Goal: Information Seeking & Learning: Learn about a topic

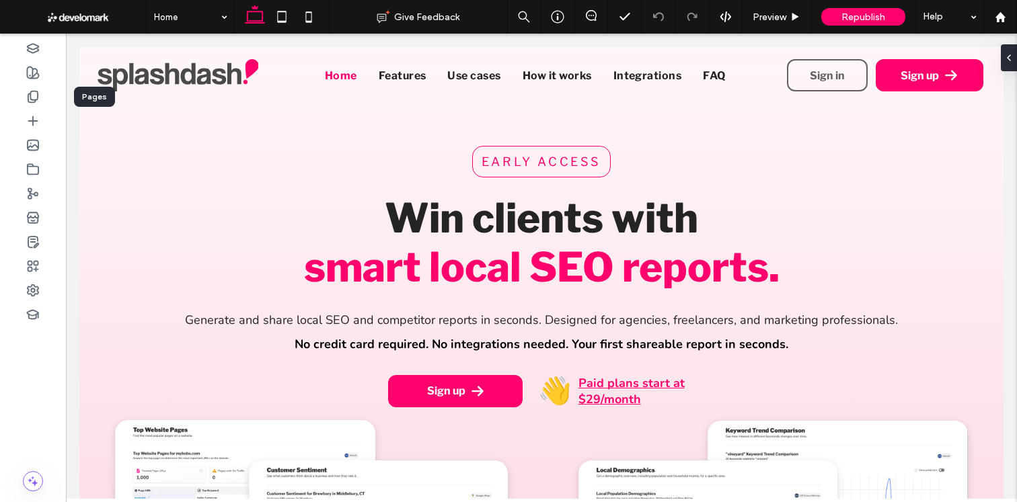
click at [46, 93] on div at bounding box center [33, 97] width 66 height 24
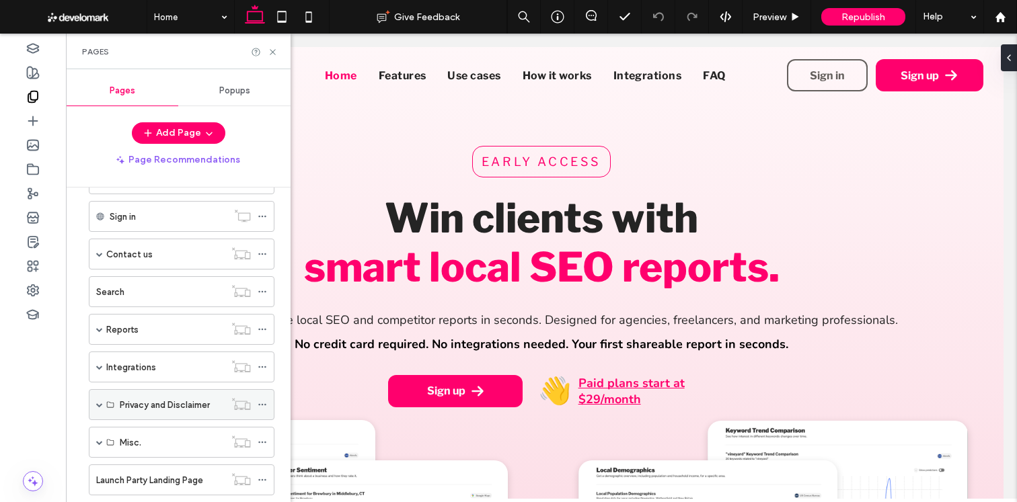
scroll to position [307, 0]
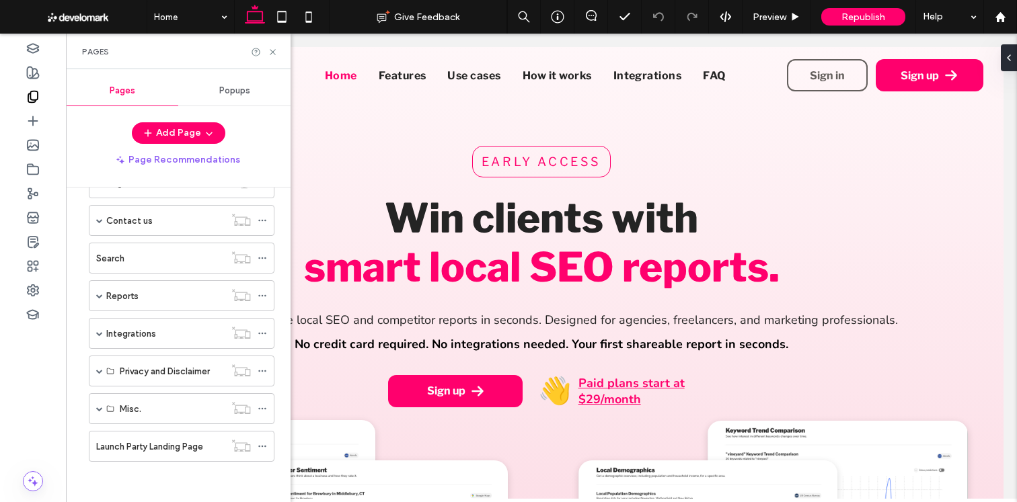
drag, startPoint x: 98, startPoint y: 331, endPoint x: 163, endPoint y: 350, distance: 67.4
click at [97, 331] on span at bounding box center [99, 333] width 7 height 7
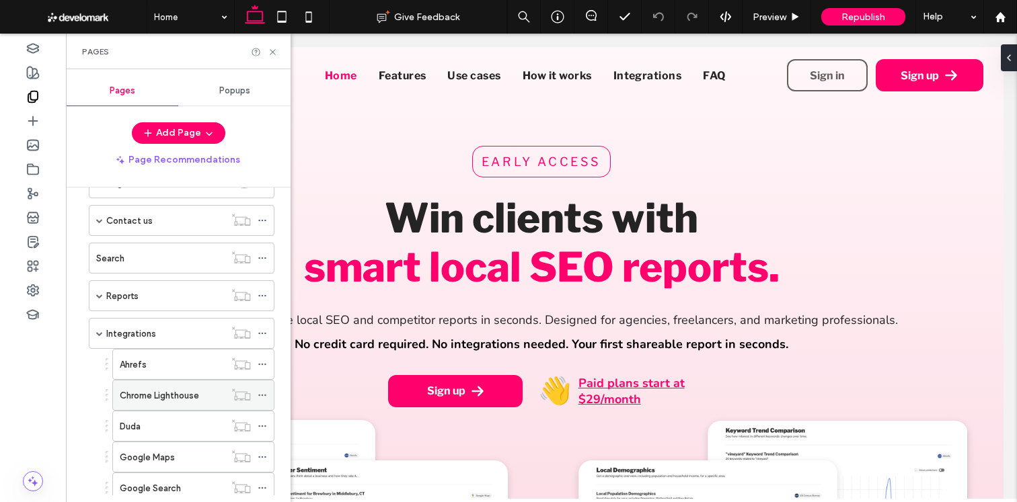
scroll to position [372, 0]
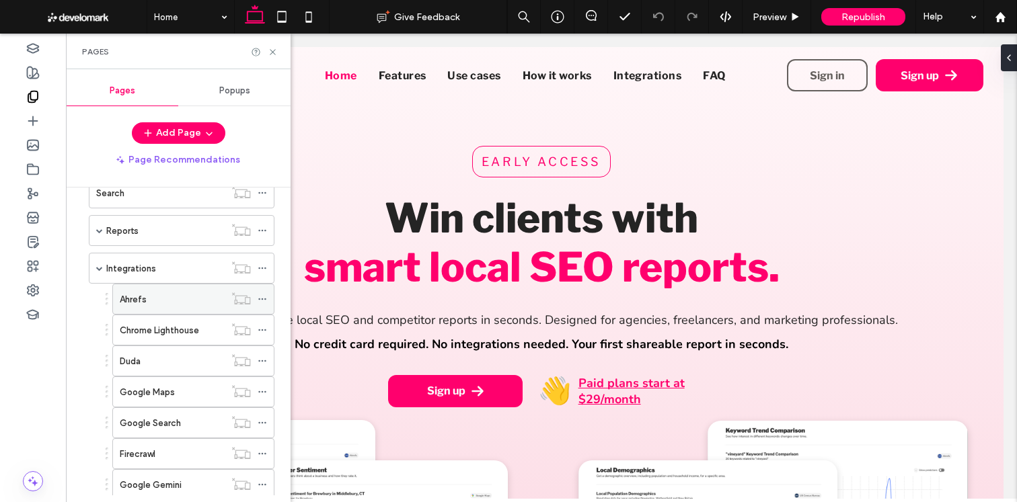
click at [180, 307] on div "Ahrefs" at bounding box center [172, 299] width 105 height 30
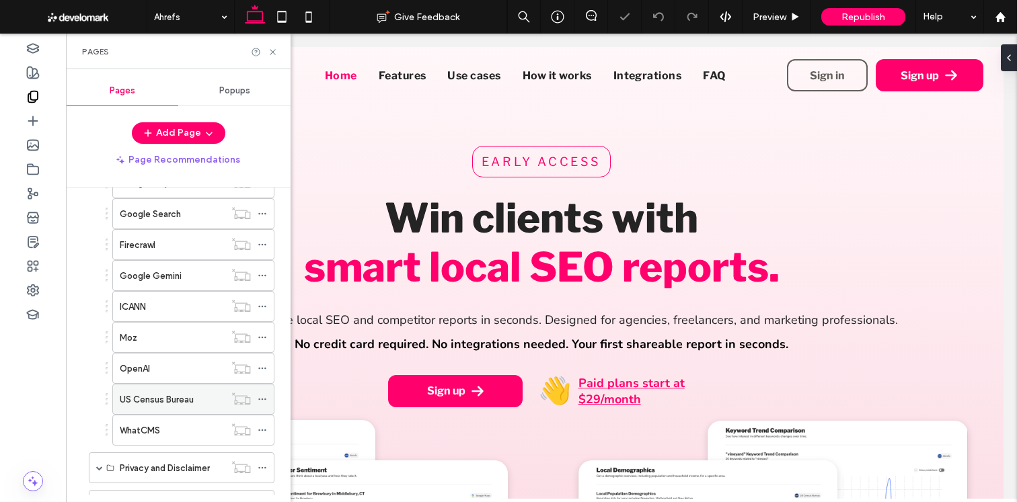
scroll to position [678, 0]
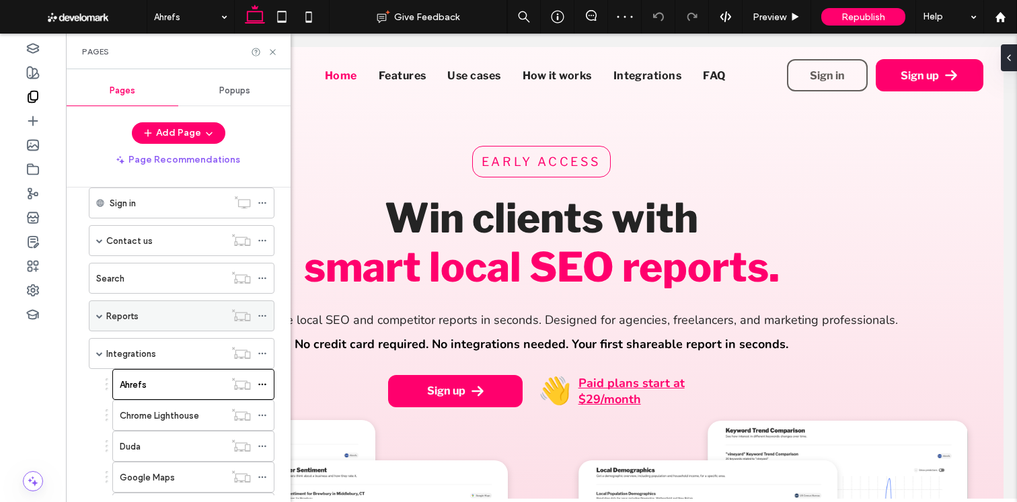
click at [100, 316] on span at bounding box center [99, 316] width 7 height 7
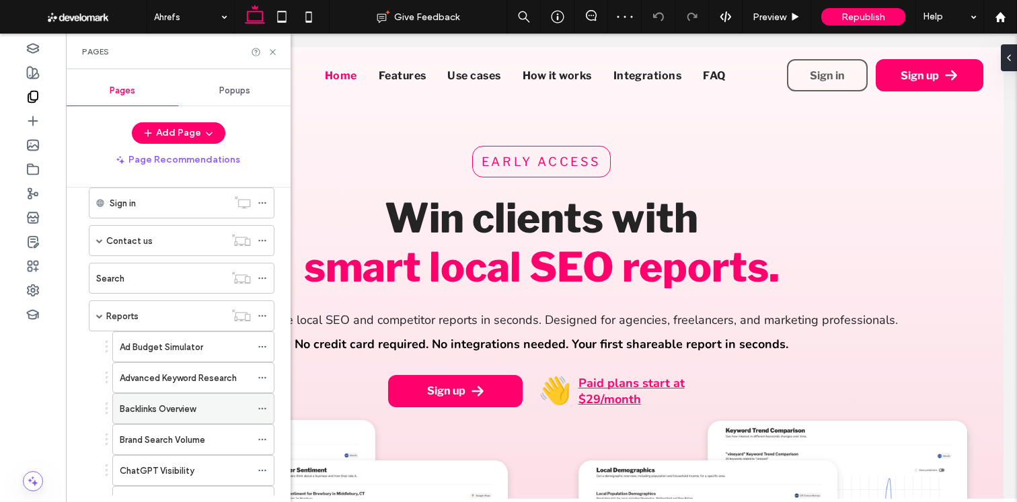
scroll to position [357, 0]
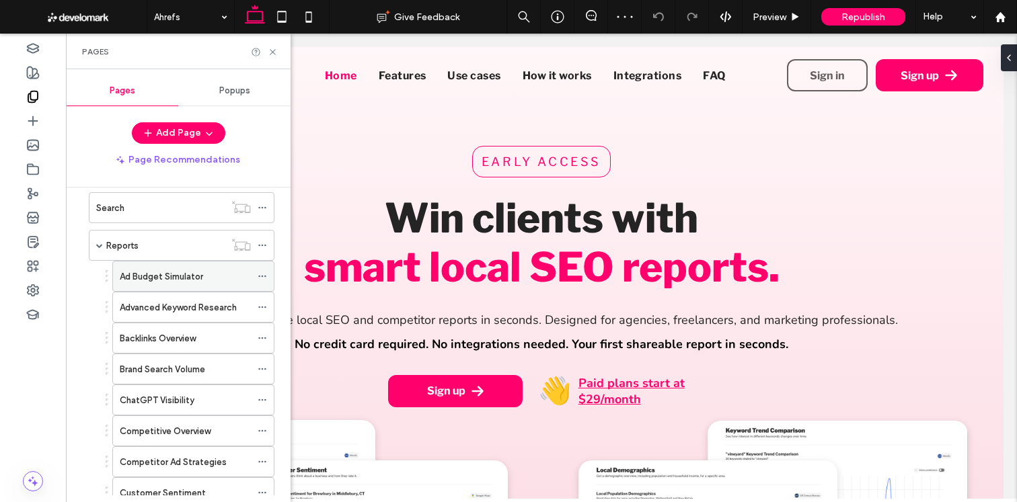
click at [157, 276] on label "Ad Budget Simulator" at bounding box center [161, 277] width 83 height 24
click at [212, 306] on label "Advanced Keyword Research" at bounding box center [178, 308] width 117 height 24
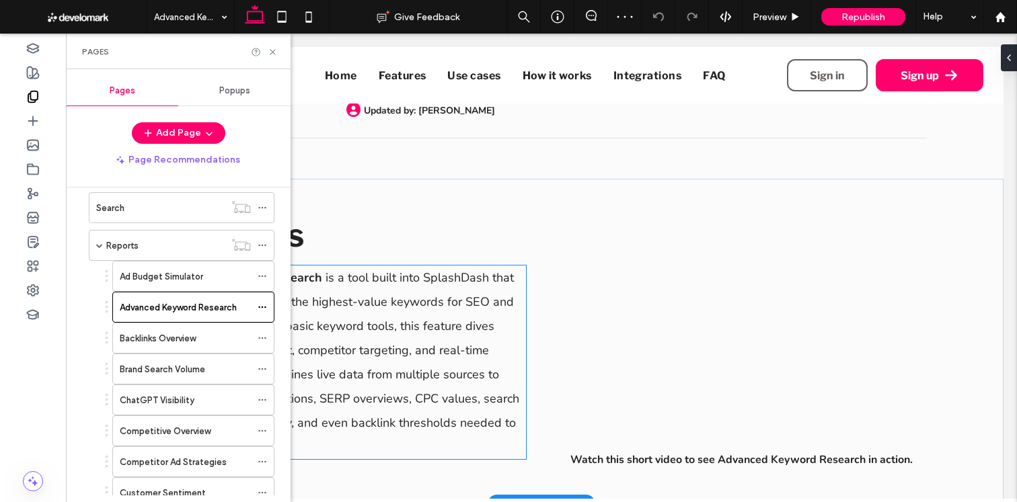
scroll to position [136, 0]
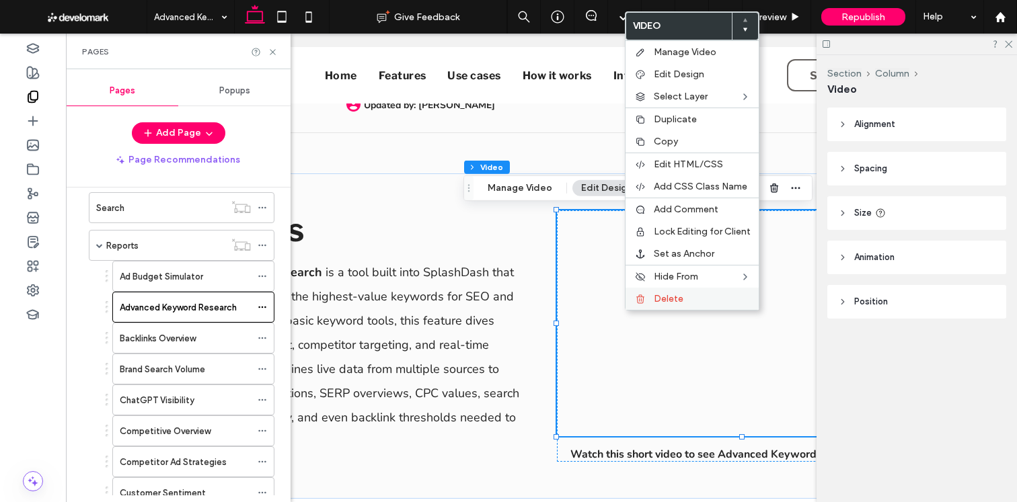
click at [721, 309] on div "Delete" at bounding box center [691, 299] width 133 height 22
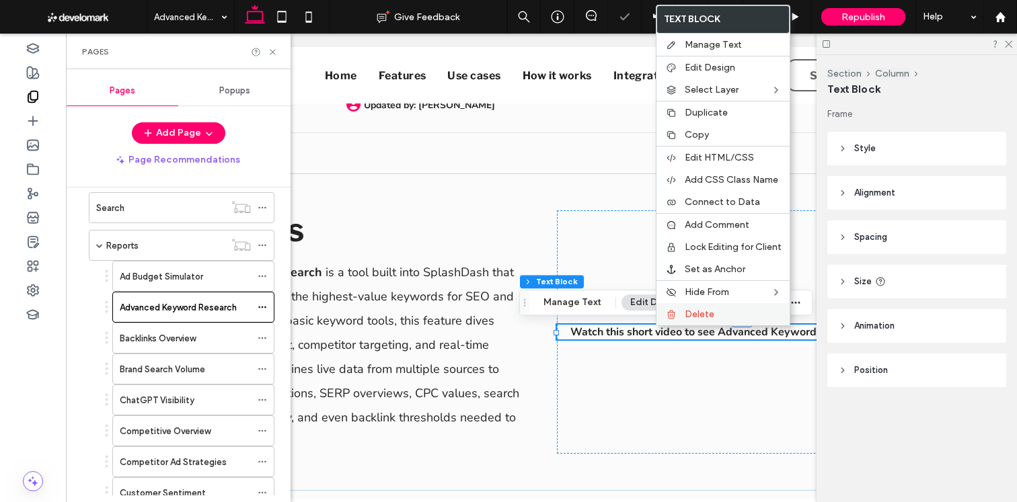
click at [676, 322] on div "Delete" at bounding box center [722, 314] width 133 height 22
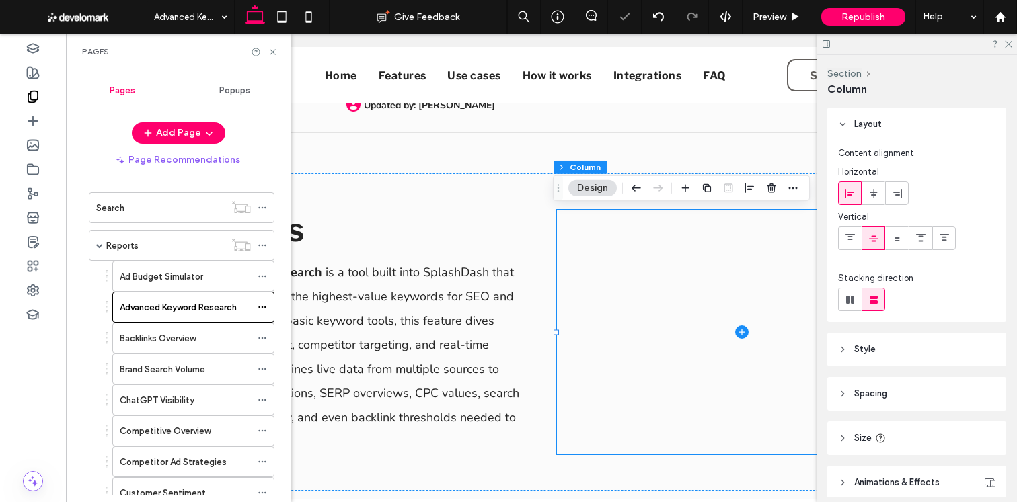
click at [190, 338] on label "Backlinks Overview" at bounding box center [158, 339] width 76 height 24
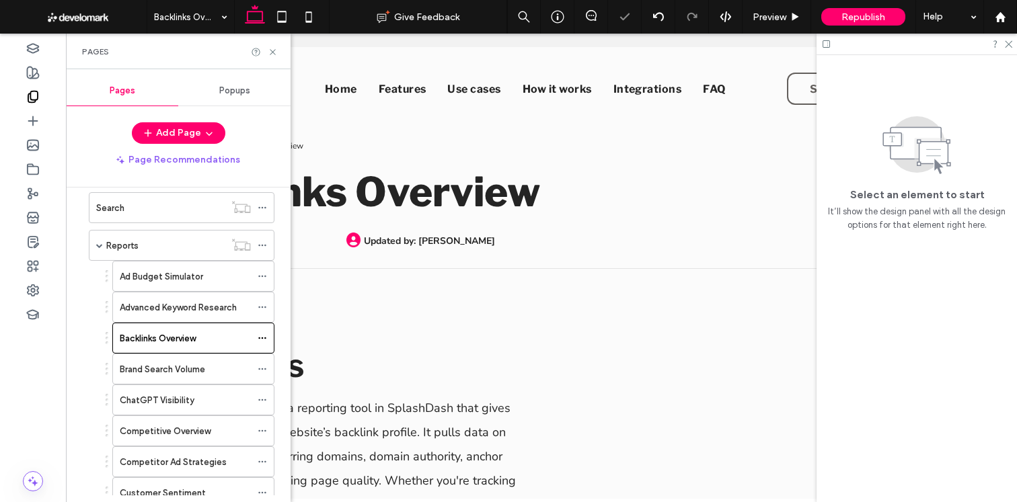
scroll to position [0, 0]
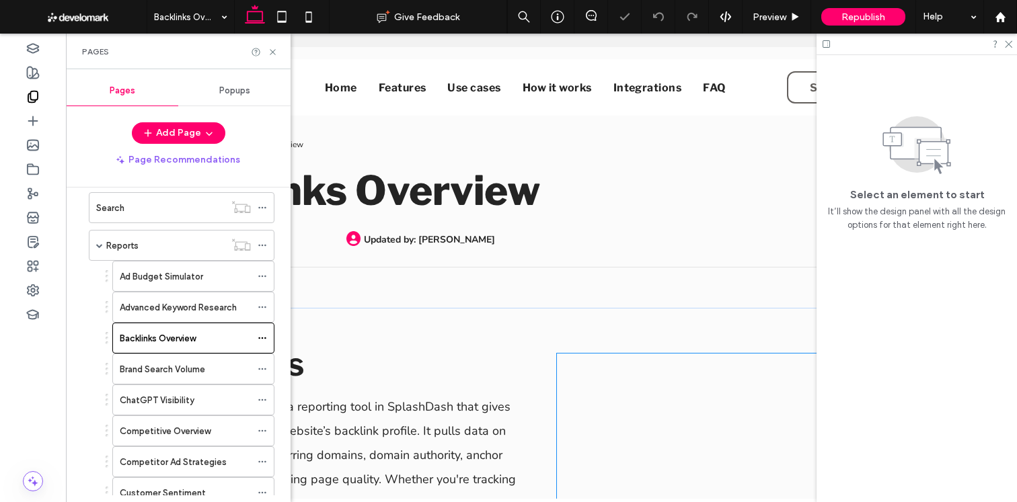
scroll to position [166, 0]
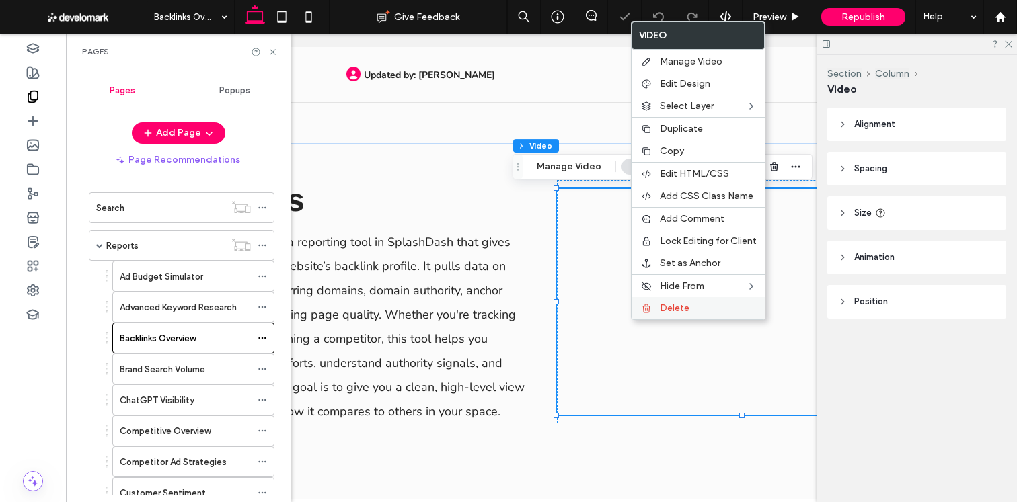
click at [647, 311] on icon at bounding box center [646, 308] width 11 height 11
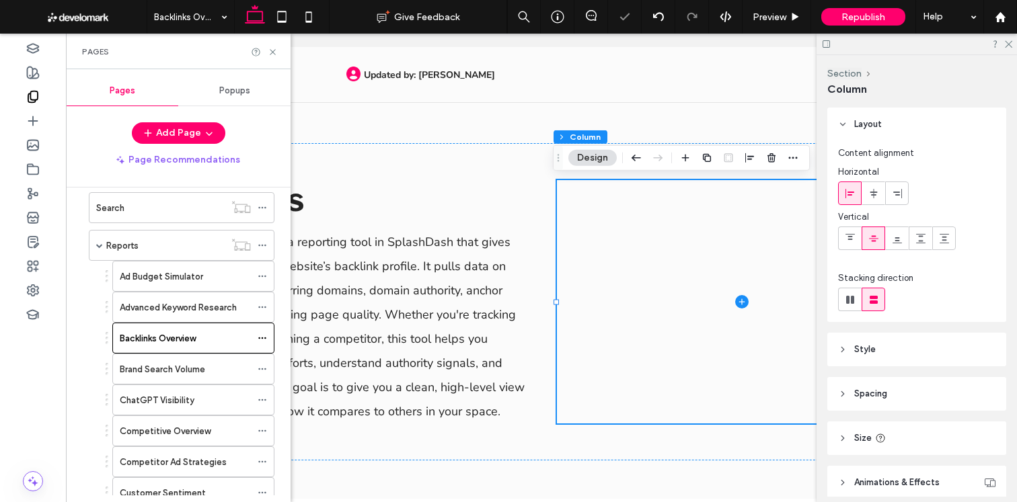
click at [203, 352] on div "Backlinks Overview" at bounding box center [185, 338] width 131 height 30
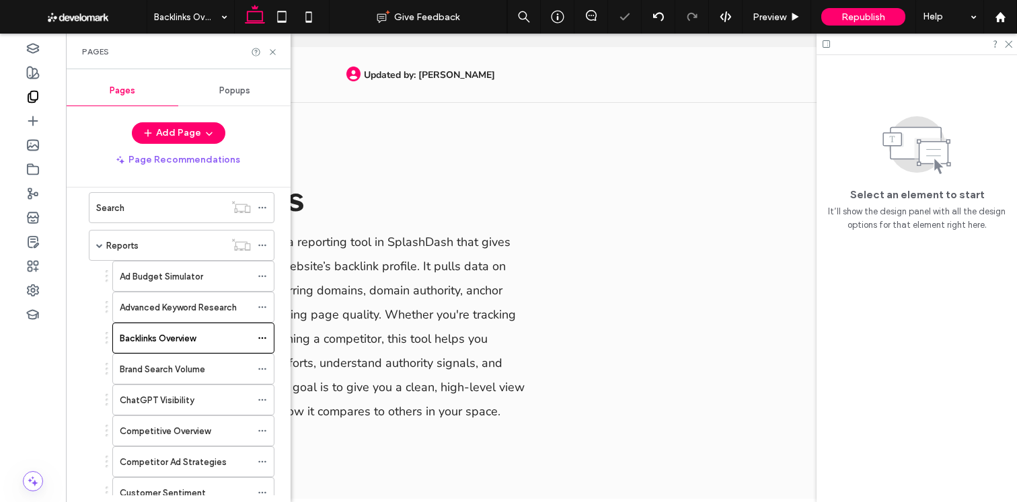
click at [198, 363] on div at bounding box center [508, 251] width 1017 height 502
click at [195, 365] on div "Backlinks Overview Give Feedback Preview Republish Help Design Panel Site Comme…" at bounding box center [508, 251] width 1017 height 502
click at [156, 375] on label "Brand Search Volume" at bounding box center [162, 370] width 85 height 24
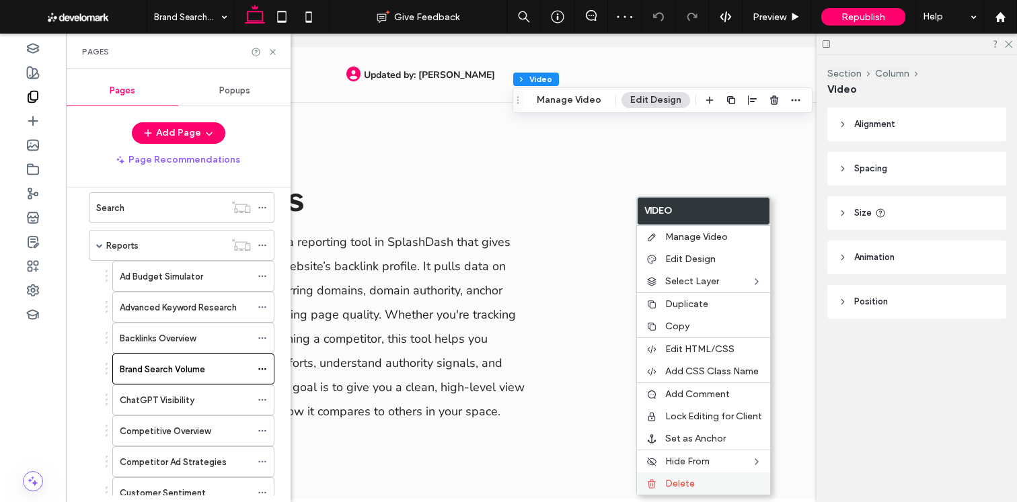
click at [668, 477] on div "Delete" at bounding box center [703, 484] width 133 height 22
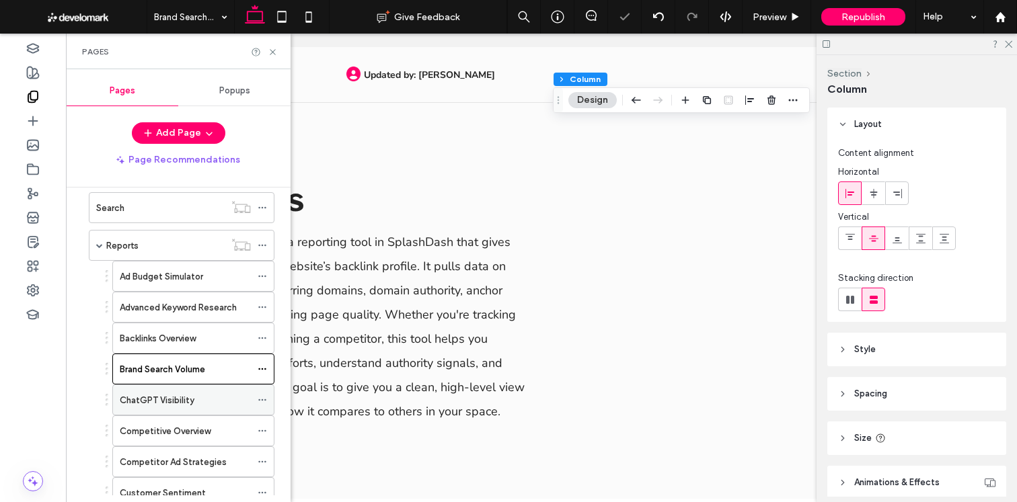
click at [204, 407] on div "ChatGPT Visibility" at bounding box center [185, 400] width 131 height 30
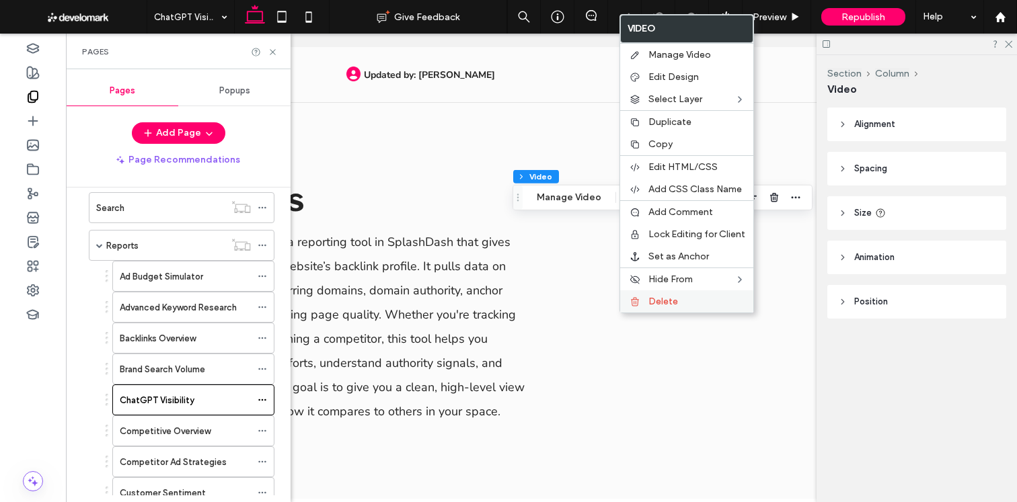
drag, startPoint x: 645, startPoint y: 308, endPoint x: 626, endPoint y: 299, distance: 21.7
click at [645, 308] on div "Delete" at bounding box center [686, 301] width 133 height 22
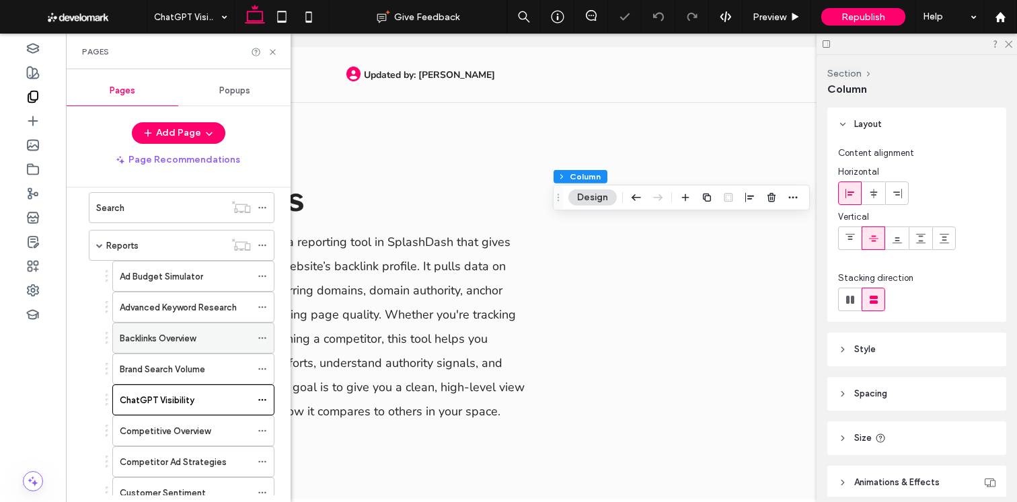
scroll to position [431, 0]
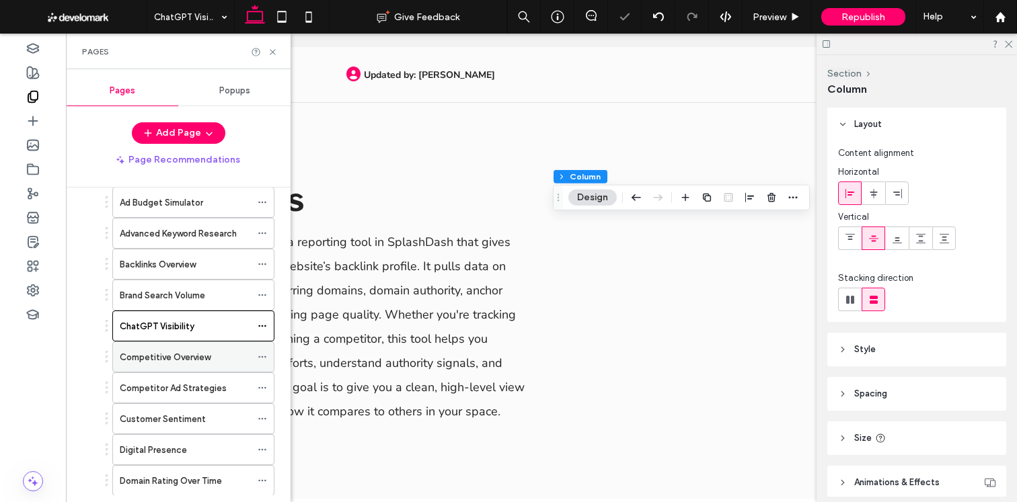
click at [185, 366] on div "Competitive Overview" at bounding box center [185, 357] width 131 height 30
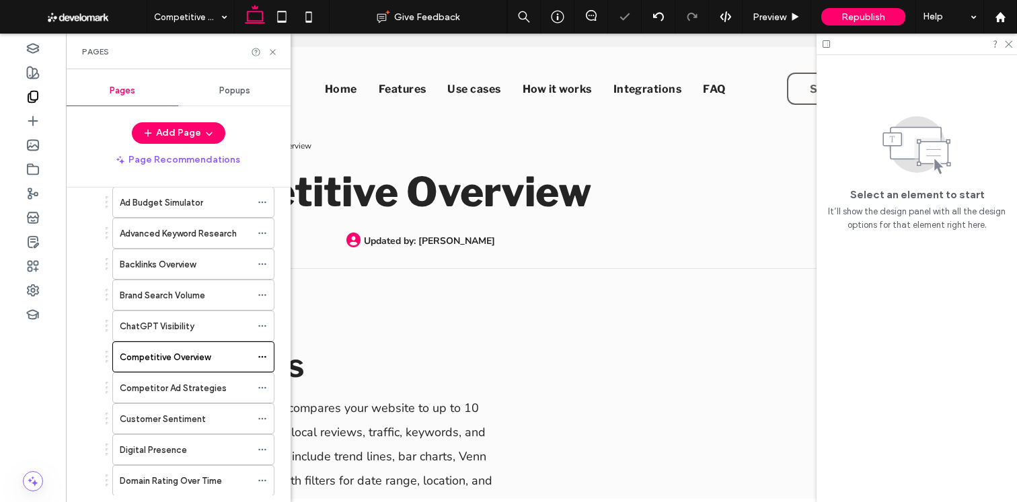
scroll to position [0, 0]
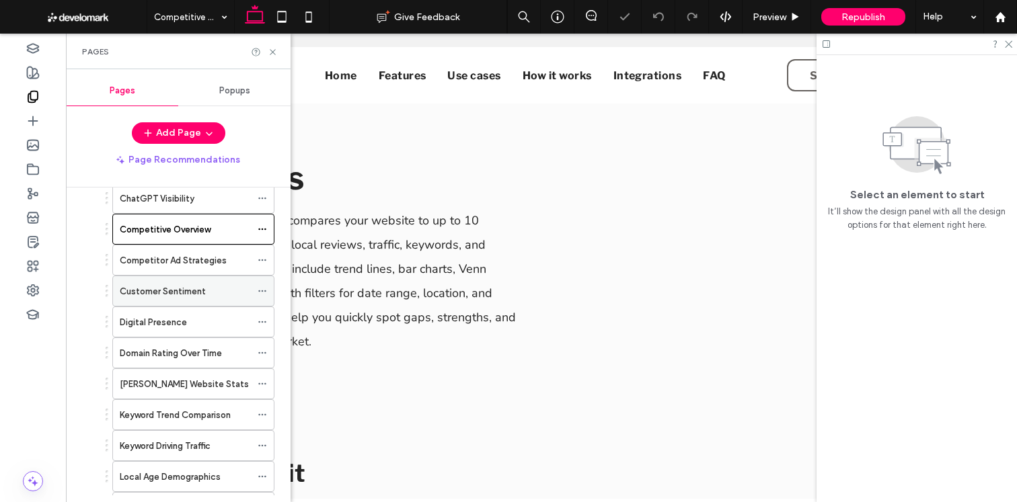
scroll to position [563, 0]
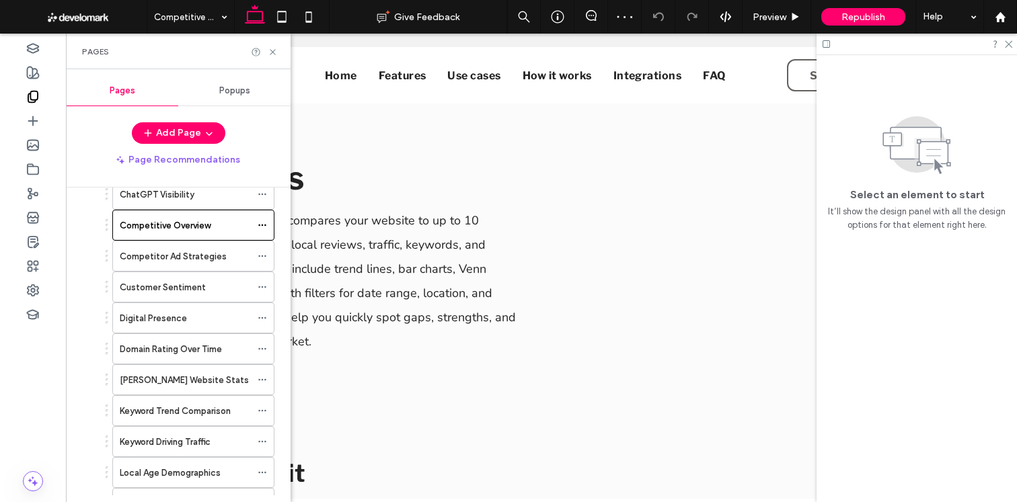
click at [197, 264] on div "Competitor Ad Strategies" at bounding box center [185, 256] width 131 height 30
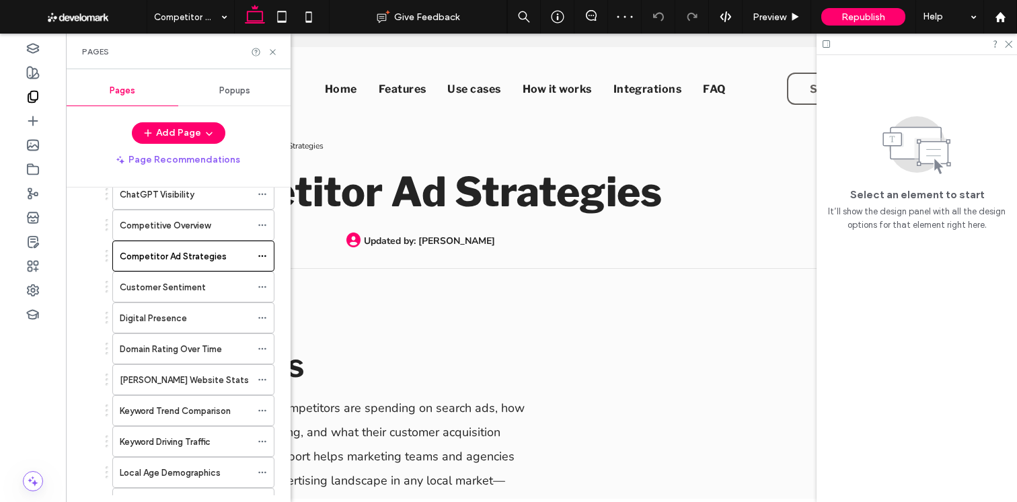
scroll to position [0, 0]
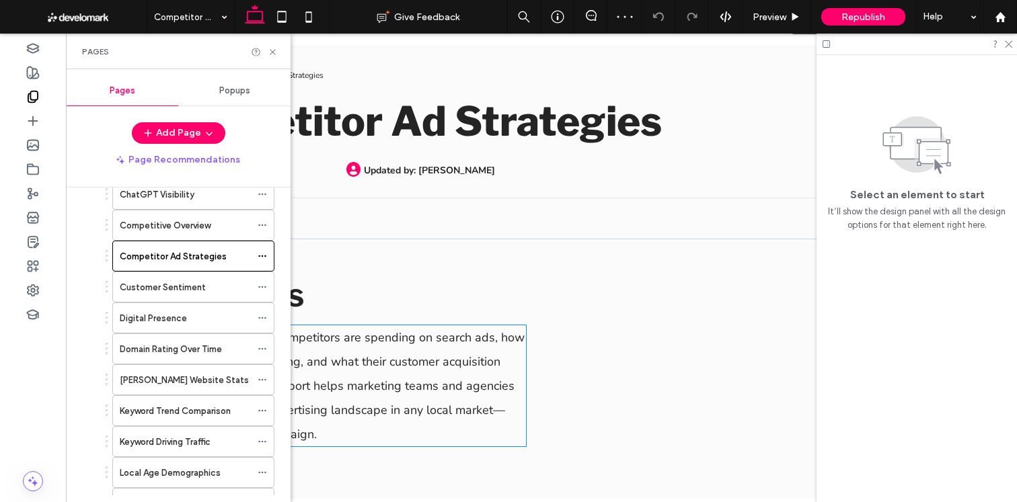
scroll to position [75, 0]
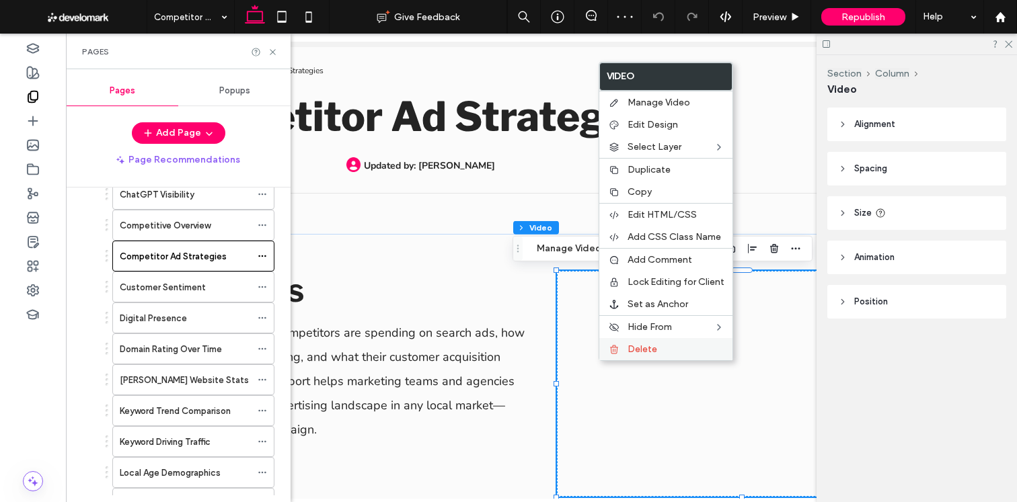
click at [612, 348] on icon at bounding box center [613, 349] width 11 height 11
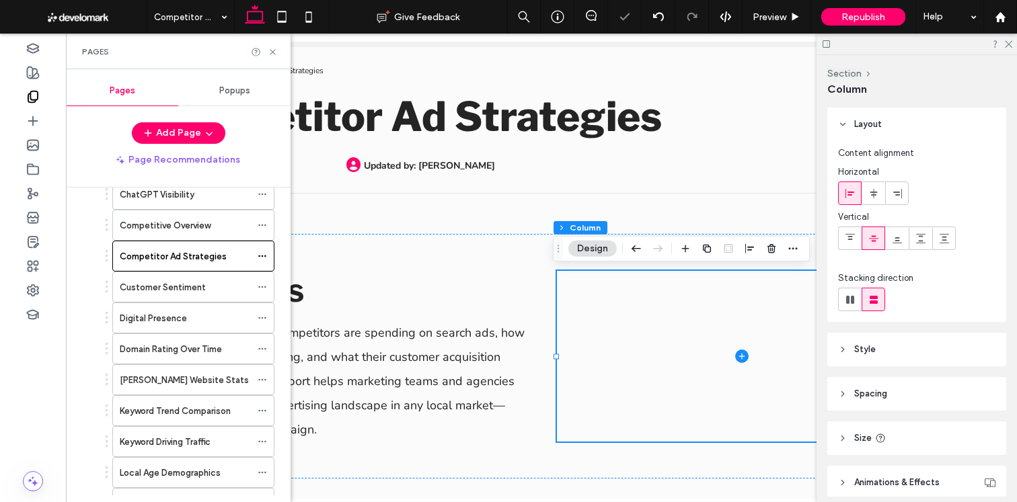
click at [201, 296] on div "Customer Sentiment" at bounding box center [185, 287] width 131 height 30
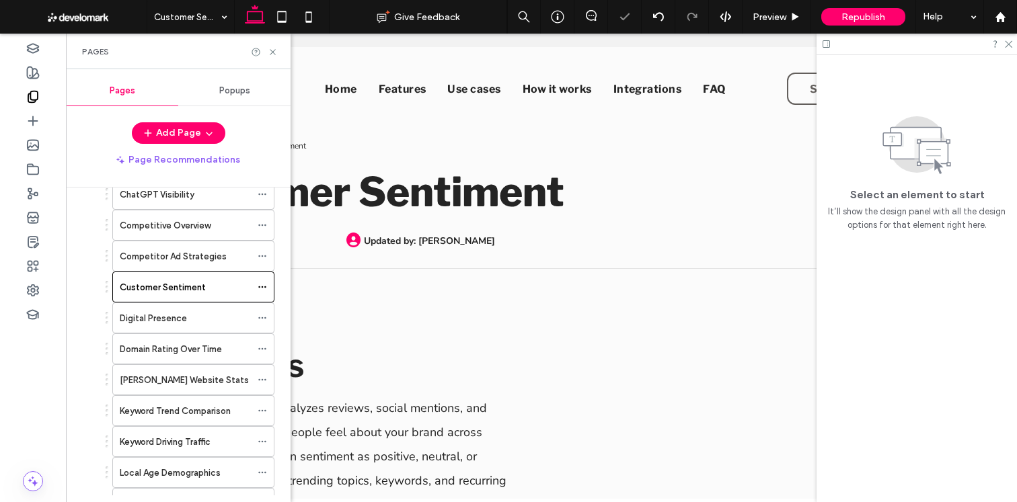
scroll to position [0, 0]
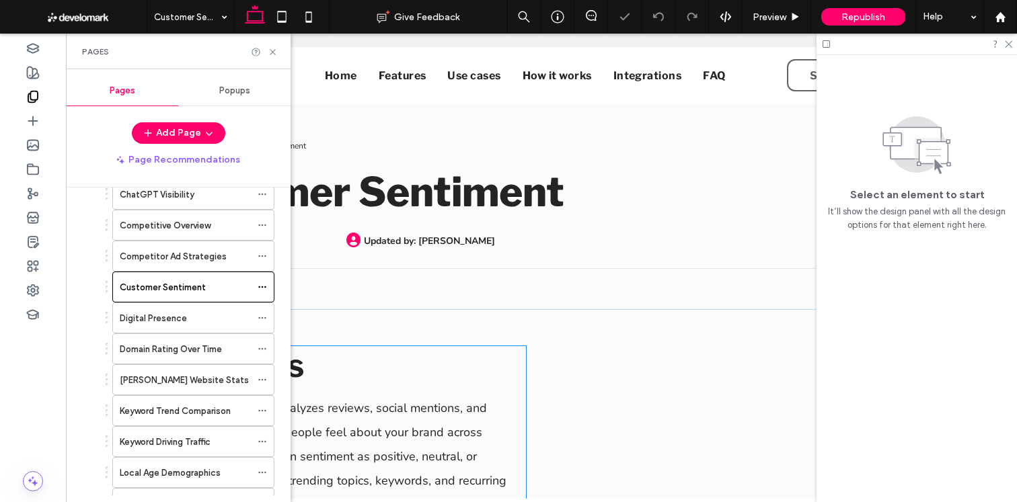
scroll to position [198, 0]
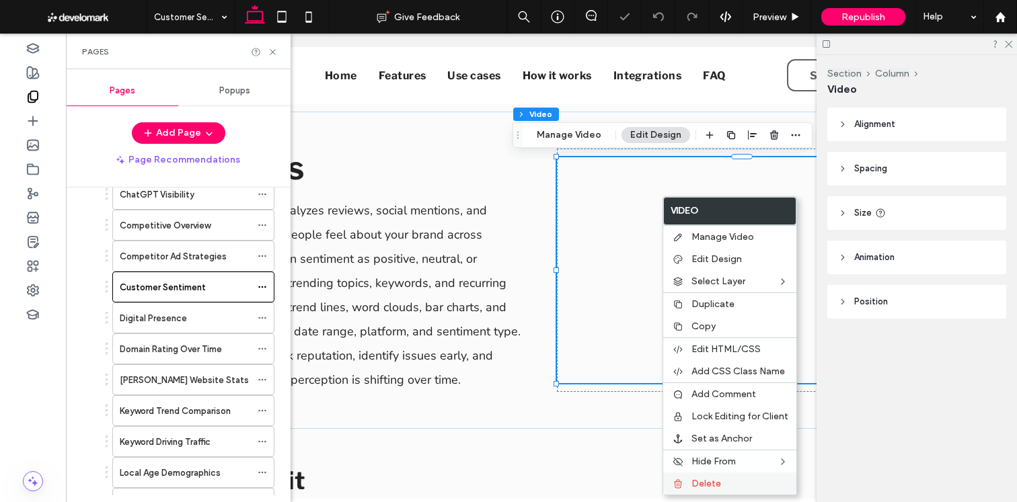
click at [699, 481] on span "Delete" at bounding box center [706, 483] width 30 height 11
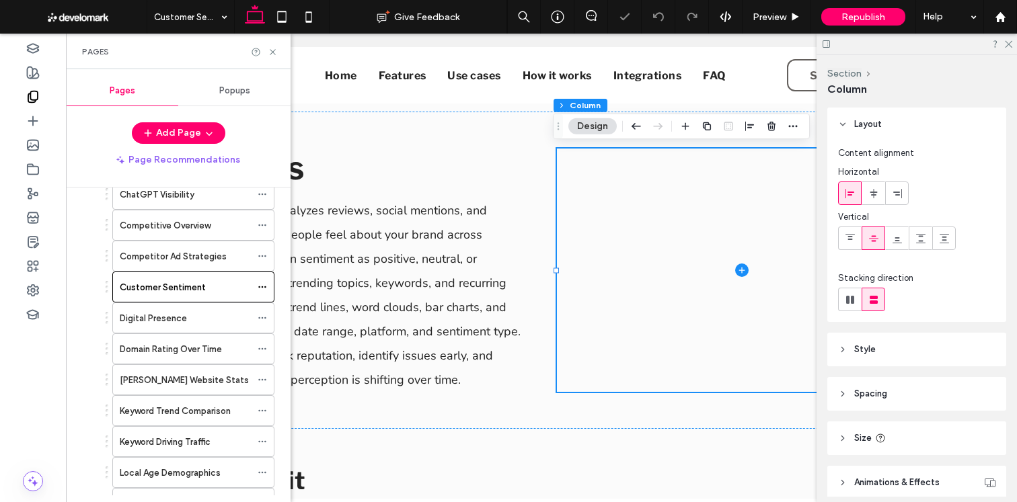
click at [190, 311] on div "Digital Presence" at bounding box center [185, 318] width 131 height 14
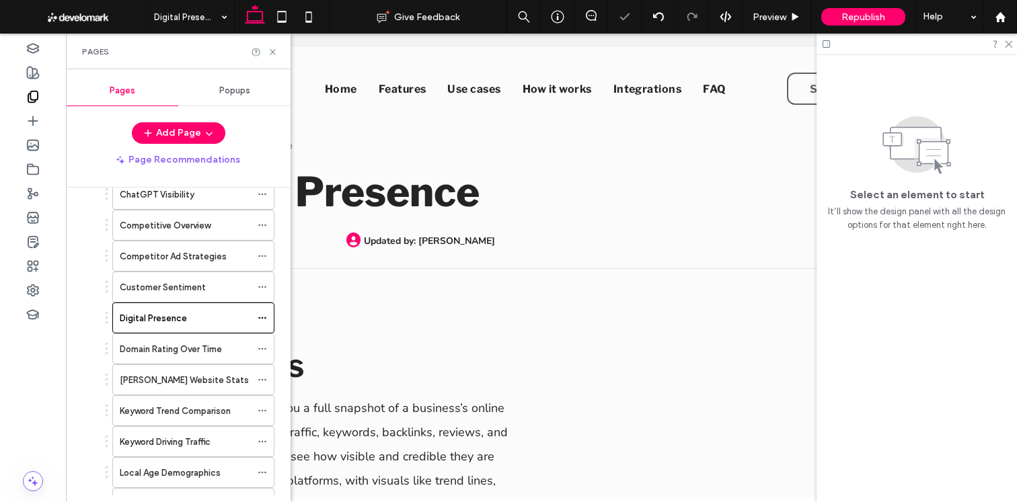
scroll to position [0, 0]
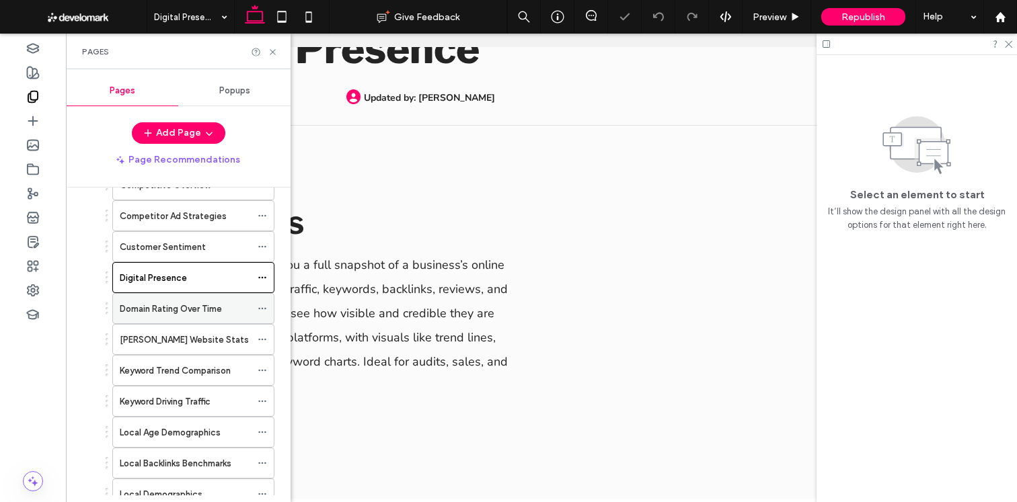
scroll to position [604, 0]
click at [172, 309] on label "Domain Rating Over Time" at bounding box center [171, 308] width 102 height 24
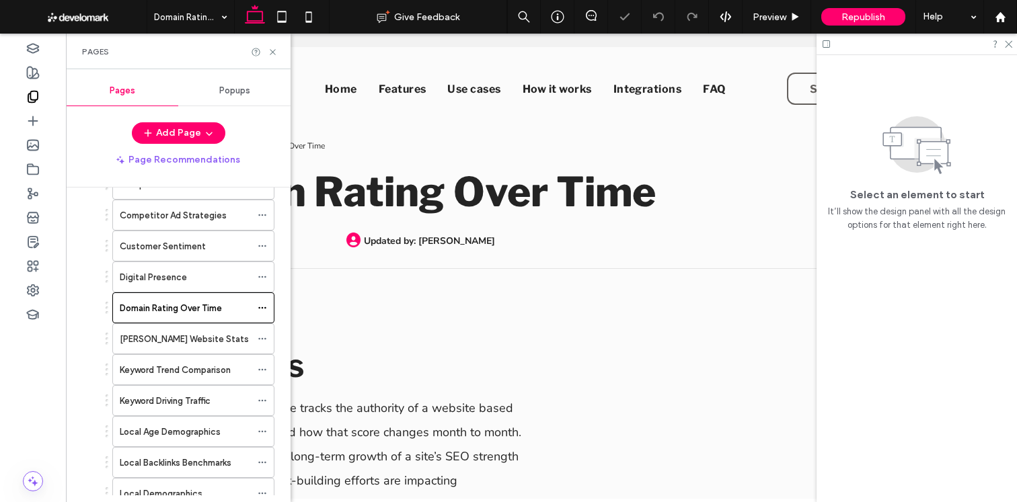
scroll to position [0, 0]
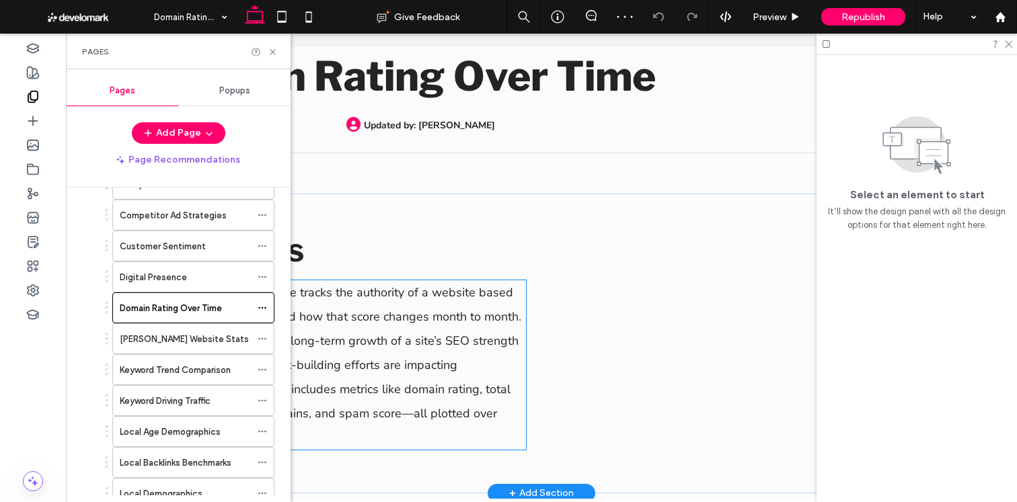
scroll to position [194, 0]
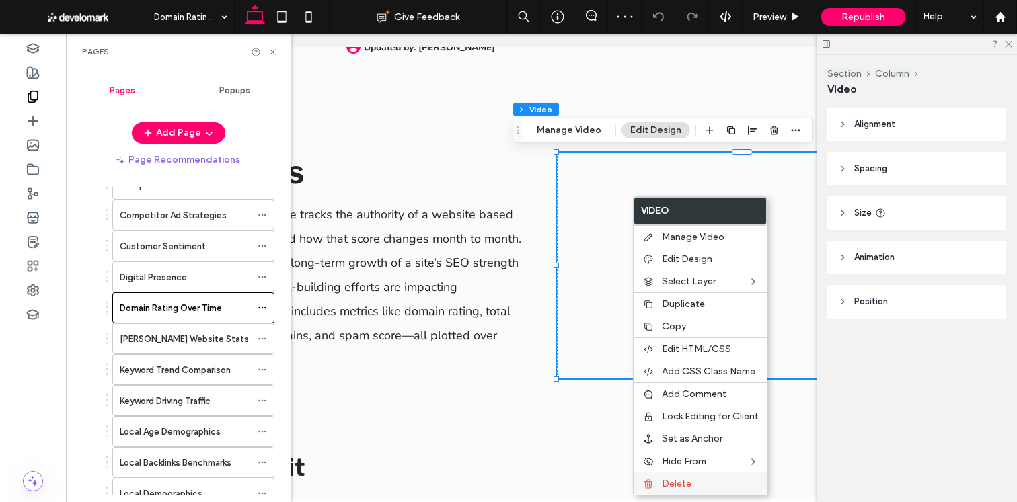
click at [653, 479] on icon at bounding box center [648, 484] width 11 height 11
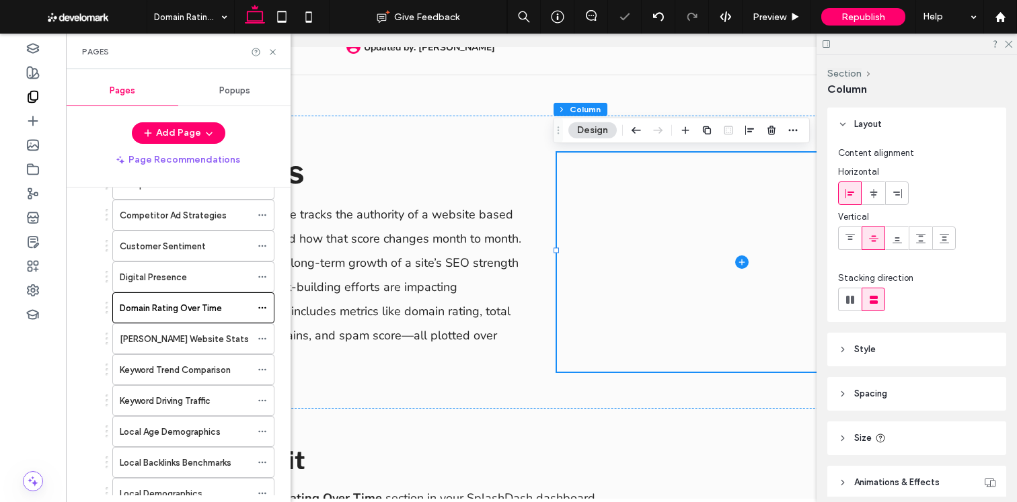
click at [197, 346] on label "[PERSON_NAME] Website Stats" at bounding box center [184, 339] width 129 height 24
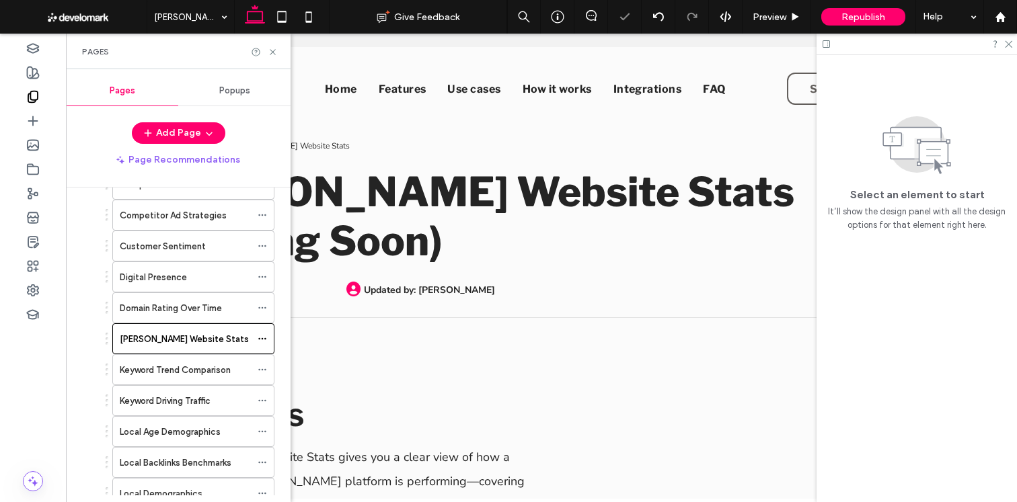
scroll to position [0, 0]
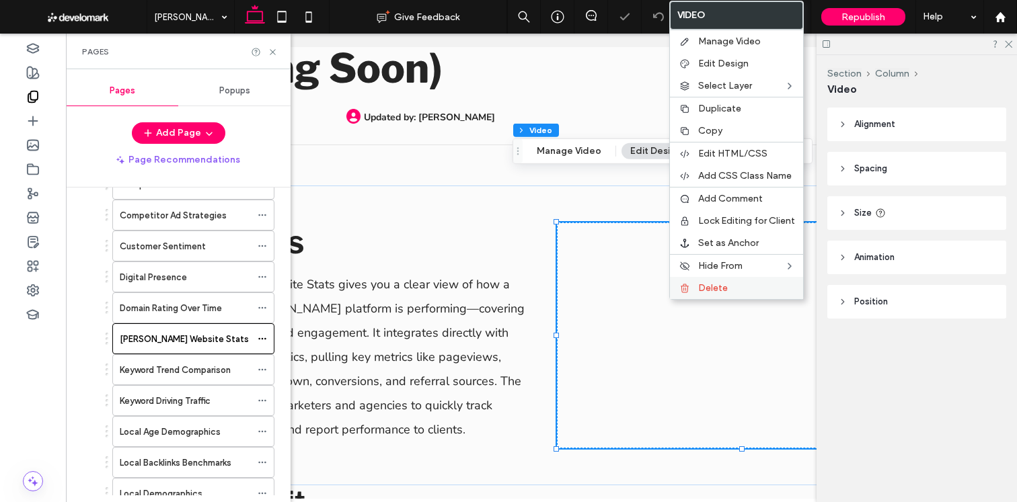
click at [721, 288] on span "Delete" at bounding box center [713, 287] width 30 height 11
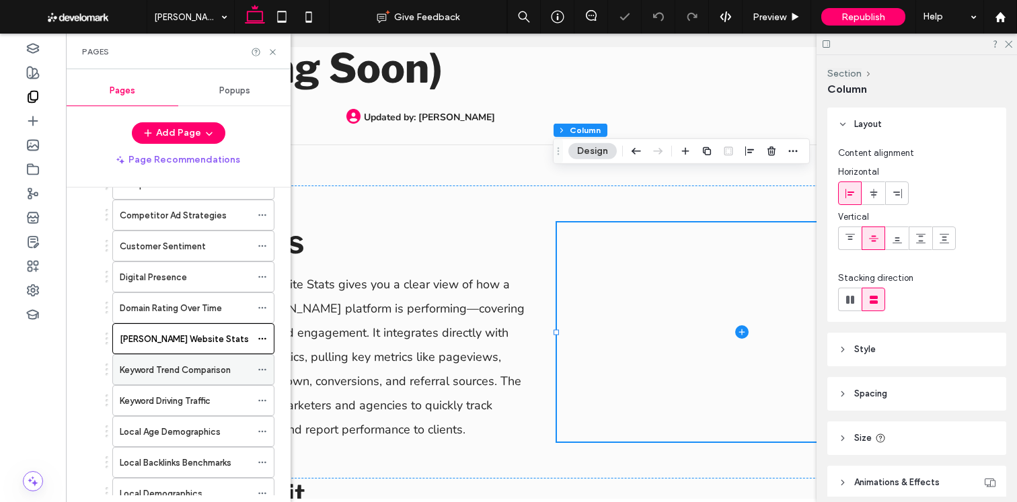
click at [184, 370] on label "Keyword Trend Comparison" at bounding box center [175, 370] width 111 height 24
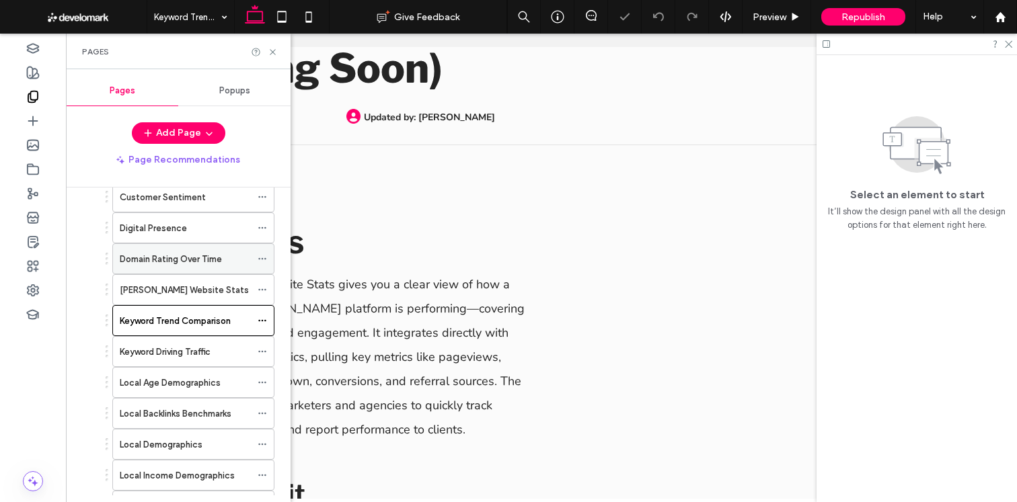
scroll to position [688, 0]
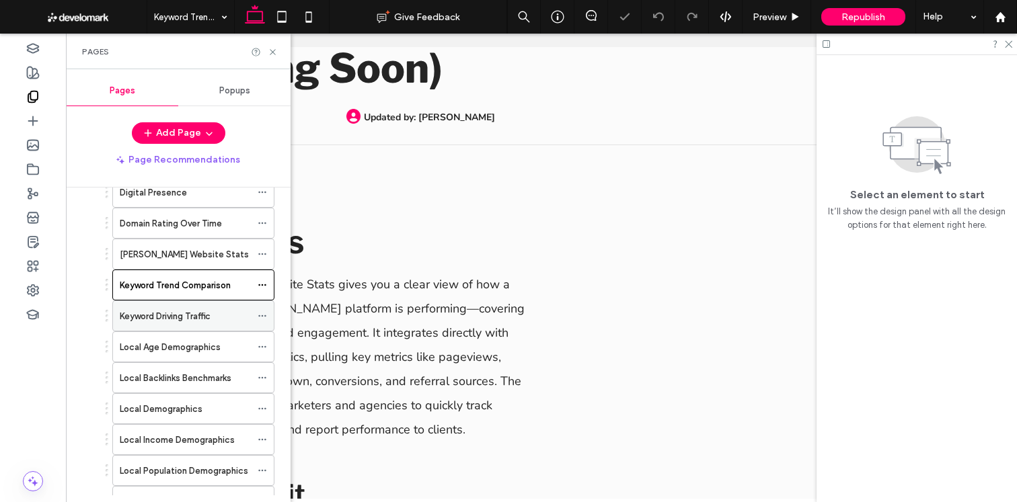
click at [190, 310] on label "Keyword Driving Traffic" at bounding box center [165, 317] width 91 height 24
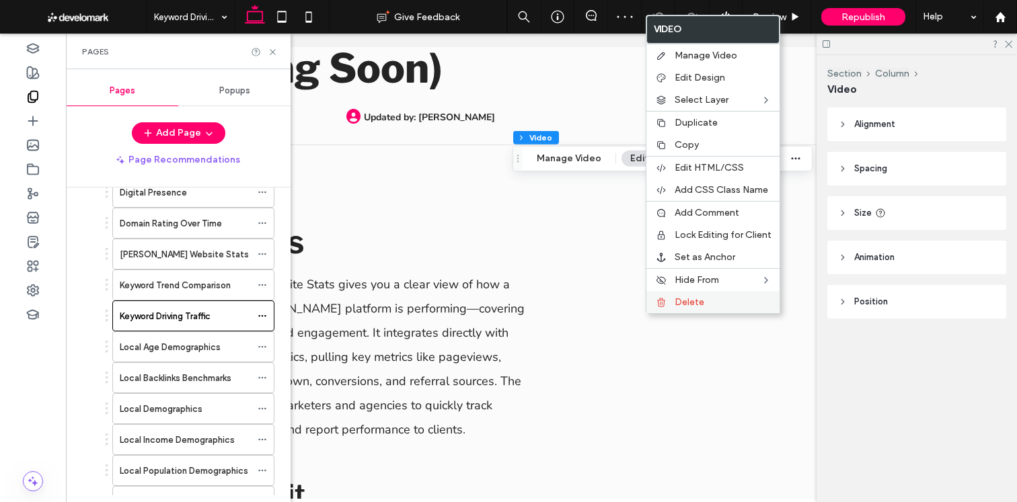
drag, startPoint x: 675, startPoint y: 304, endPoint x: 662, endPoint y: 303, distance: 12.8
click at [674, 304] on span "Delete" at bounding box center [689, 301] width 30 height 11
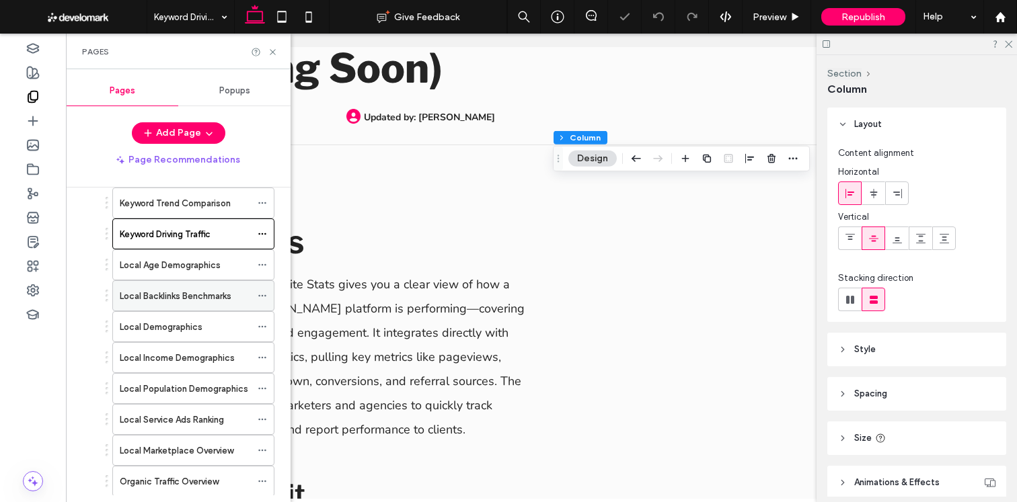
scroll to position [772, 0]
click at [198, 273] on div "Local Age Demographics" at bounding box center [185, 264] width 131 height 30
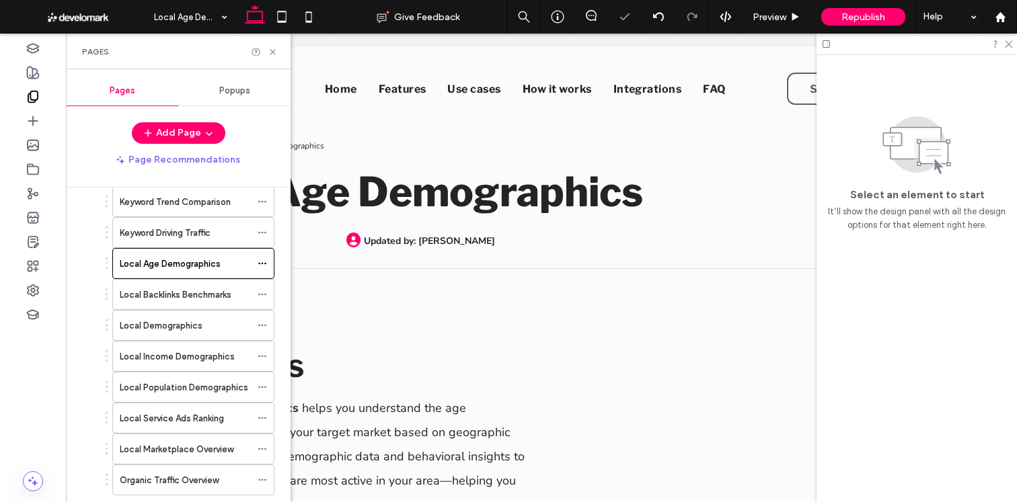
scroll to position [0, 0]
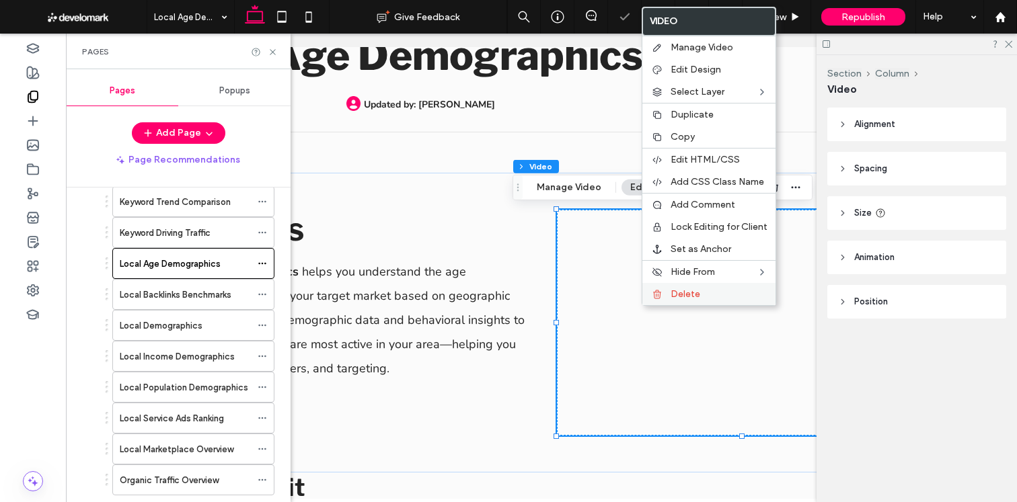
click at [676, 294] on span "Delete" at bounding box center [685, 293] width 30 height 11
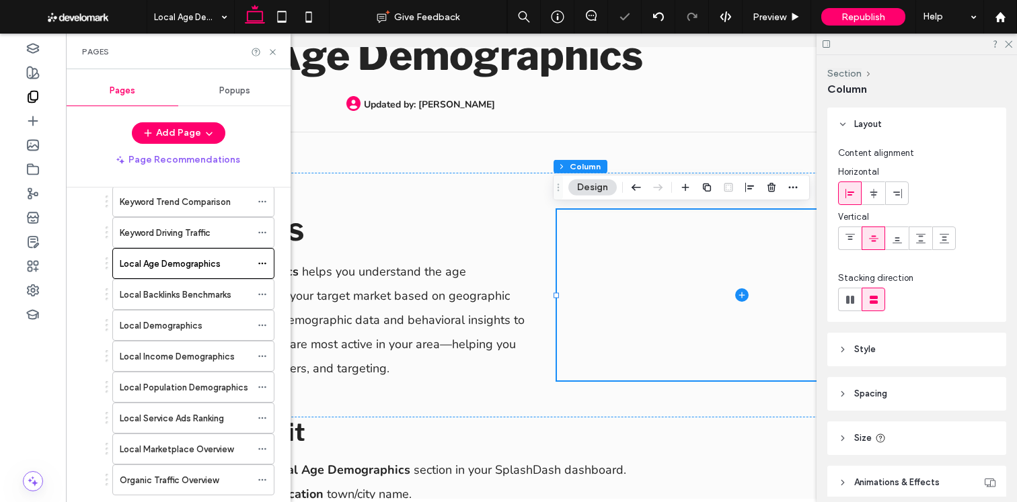
click at [217, 298] on label "Local Backlinks Benchmarks" at bounding box center [176, 295] width 112 height 24
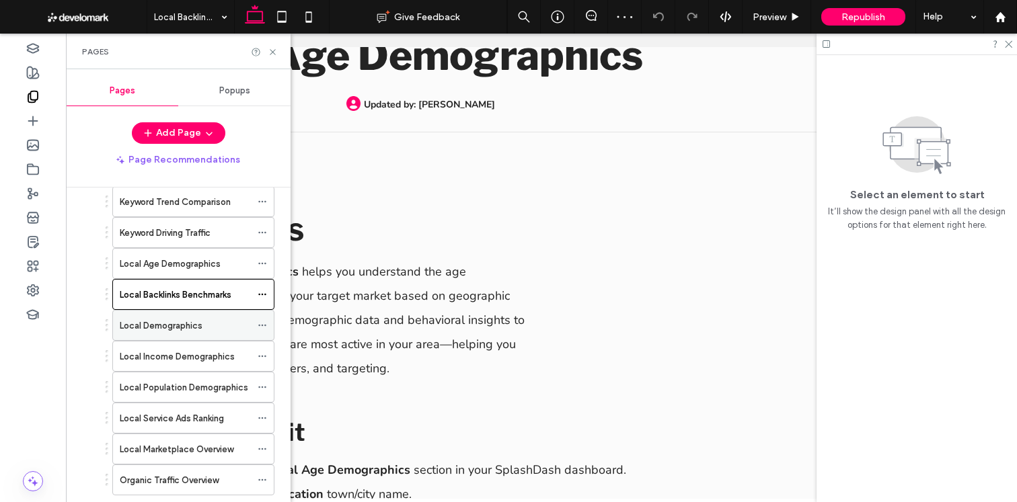
click at [187, 327] on label "Local Demographics" at bounding box center [161, 326] width 83 height 24
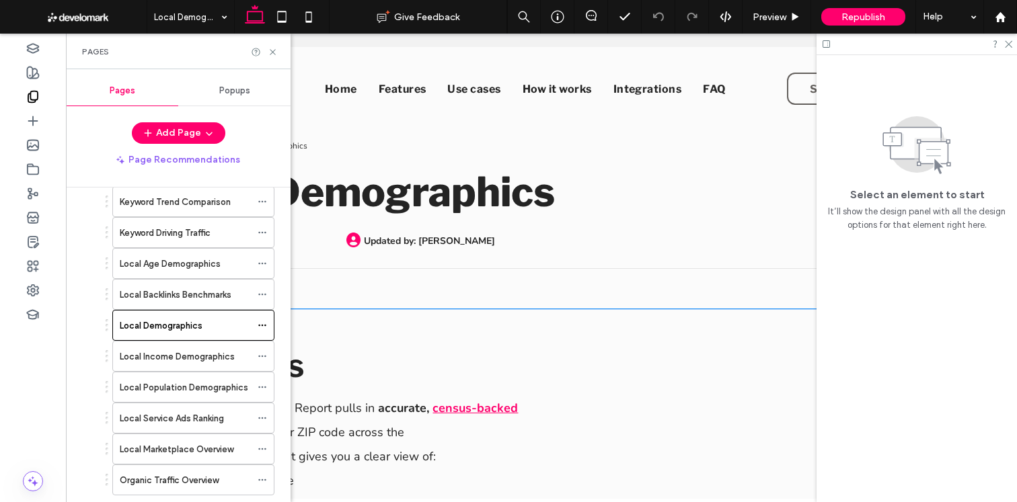
scroll to position [87, 0]
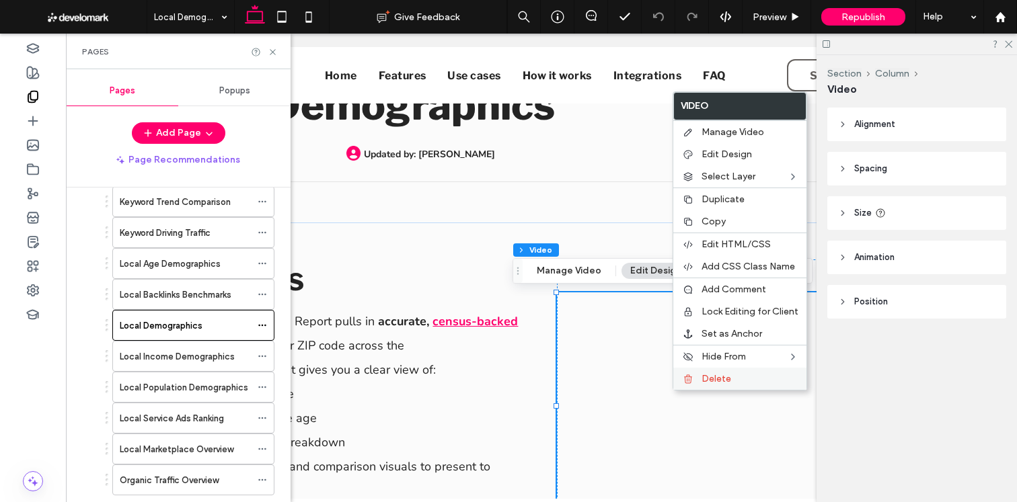
click at [720, 372] on div "Delete" at bounding box center [739, 379] width 133 height 22
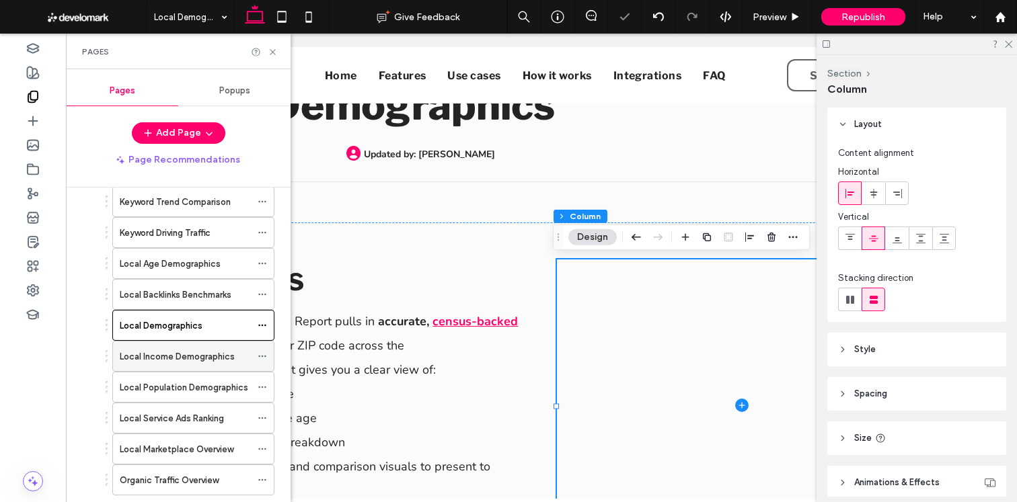
scroll to position [775, 0]
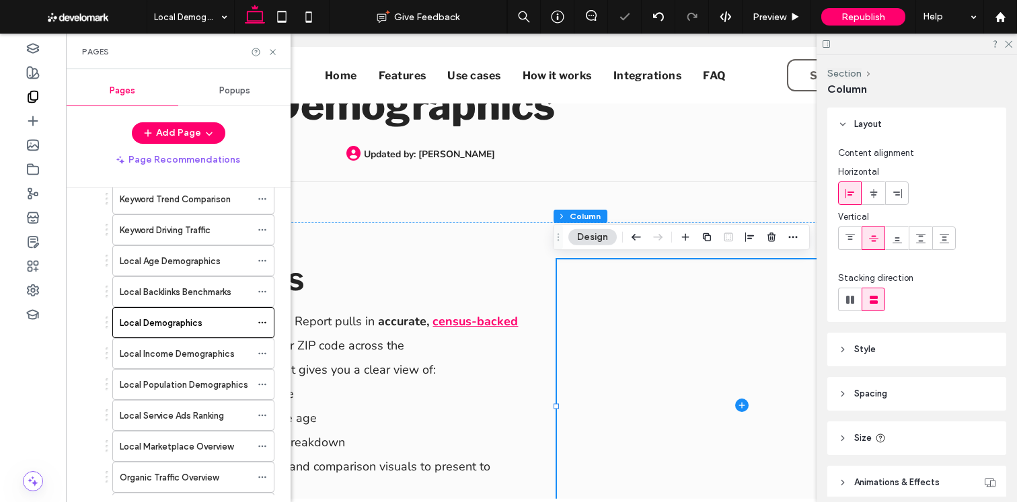
click at [202, 347] on label "Local Income Demographics" at bounding box center [177, 354] width 115 height 24
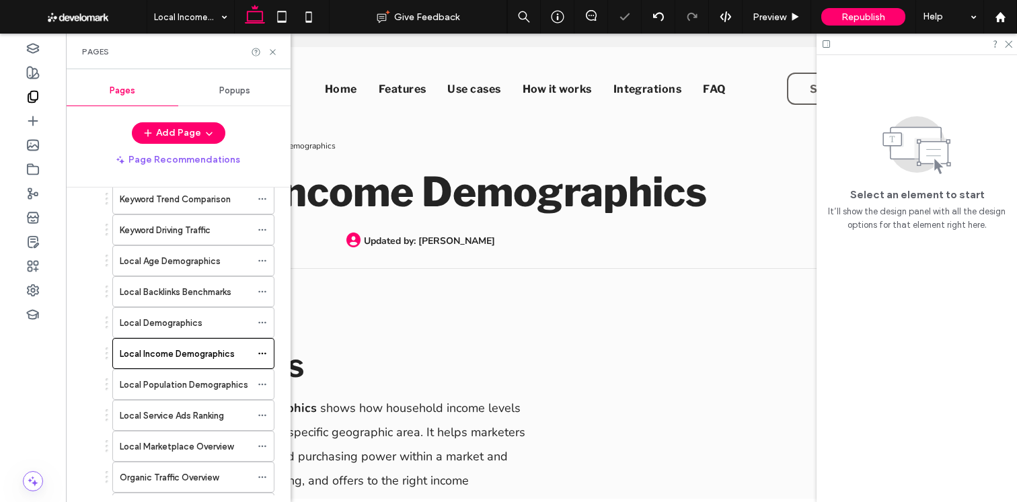
scroll to position [0, 0]
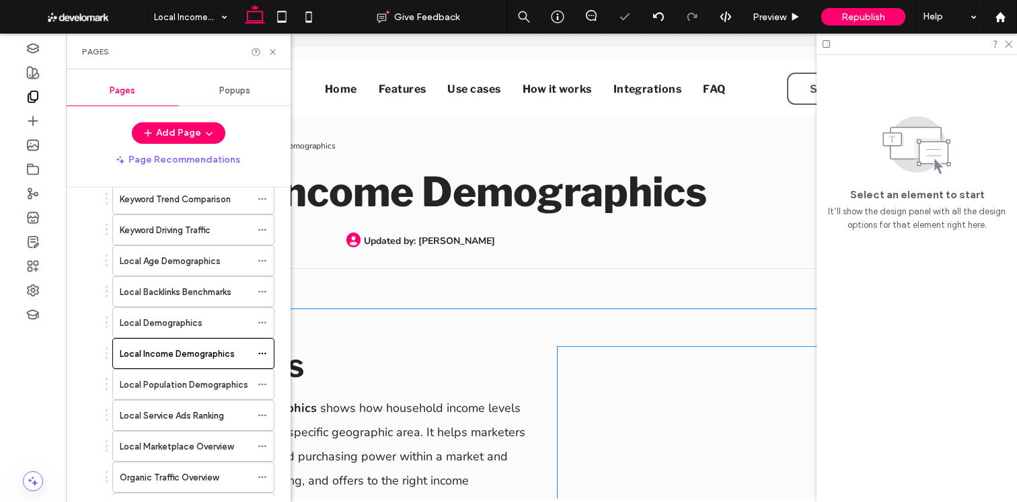
scroll to position [127, 0]
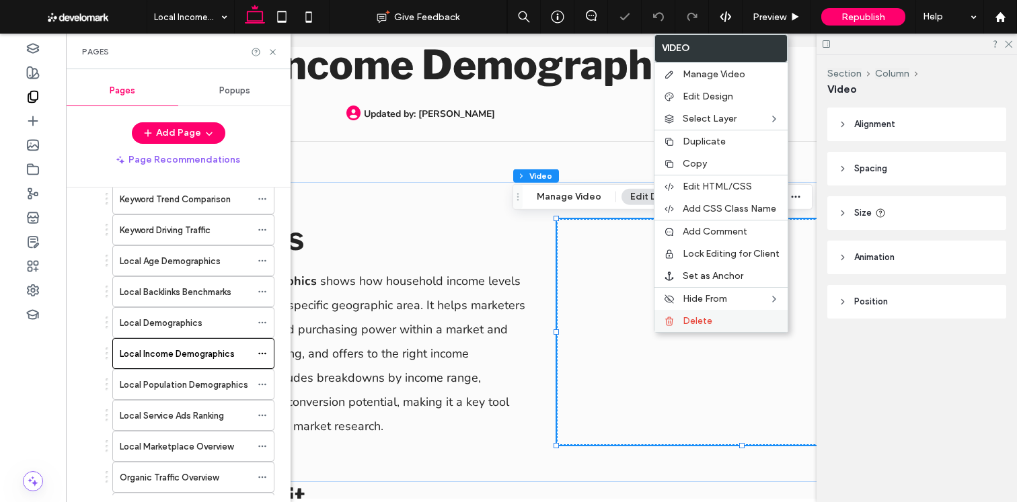
click at [683, 327] on div "Delete" at bounding box center [720, 321] width 133 height 22
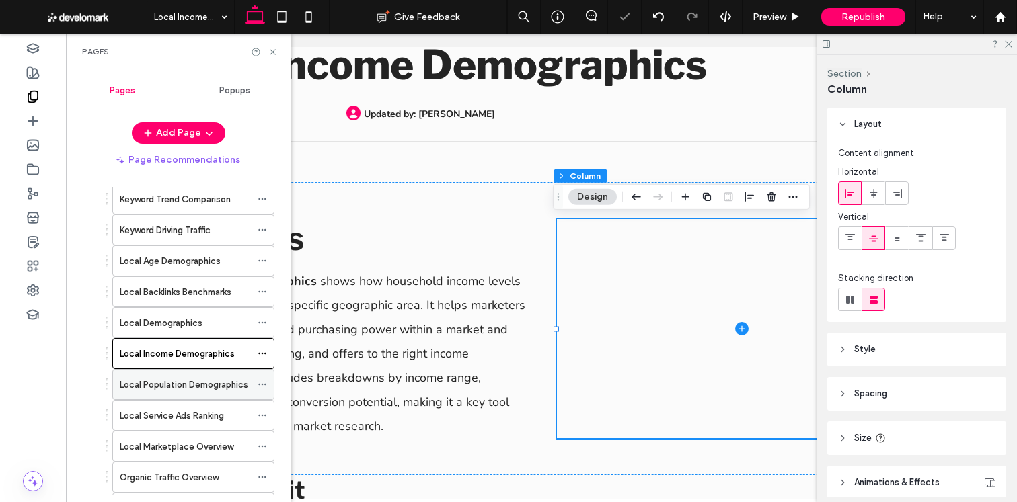
click at [145, 383] on label "Local Population Demographics" at bounding box center [184, 385] width 128 height 24
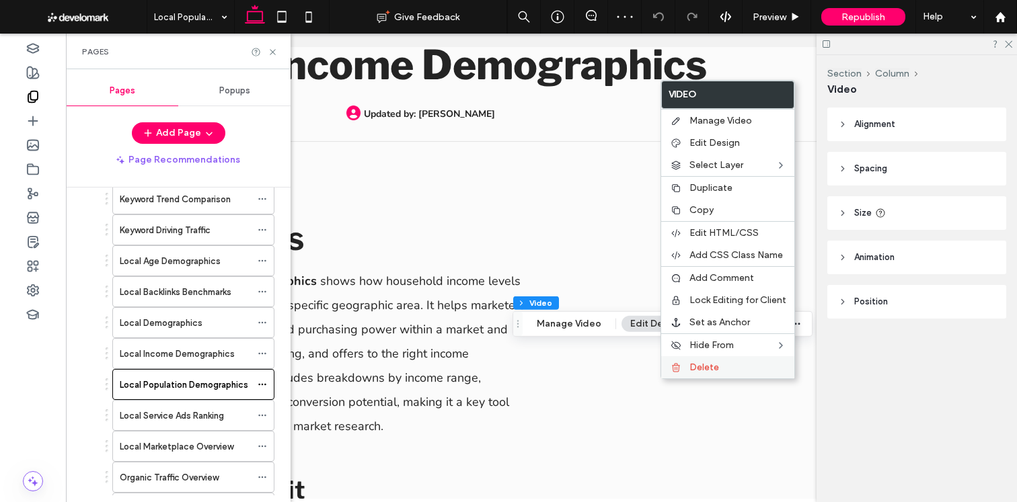
drag, startPoint x: 686, startPoint y: 368, endPoint x: 668, endPoint y: 368, distance: 18.2
click at [686, 368] on div "Delete" at bounding box center [727, 367] width 133 height 22
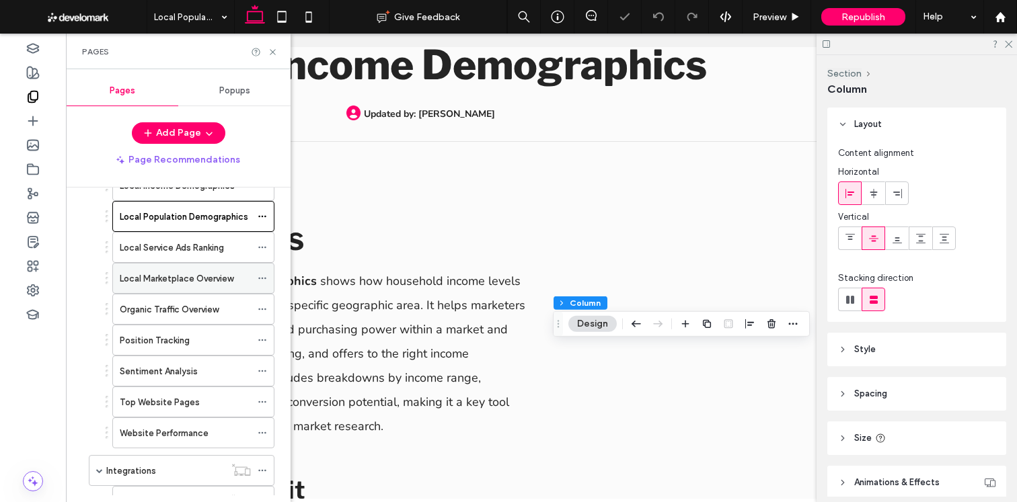
scroll to position [953, 0]
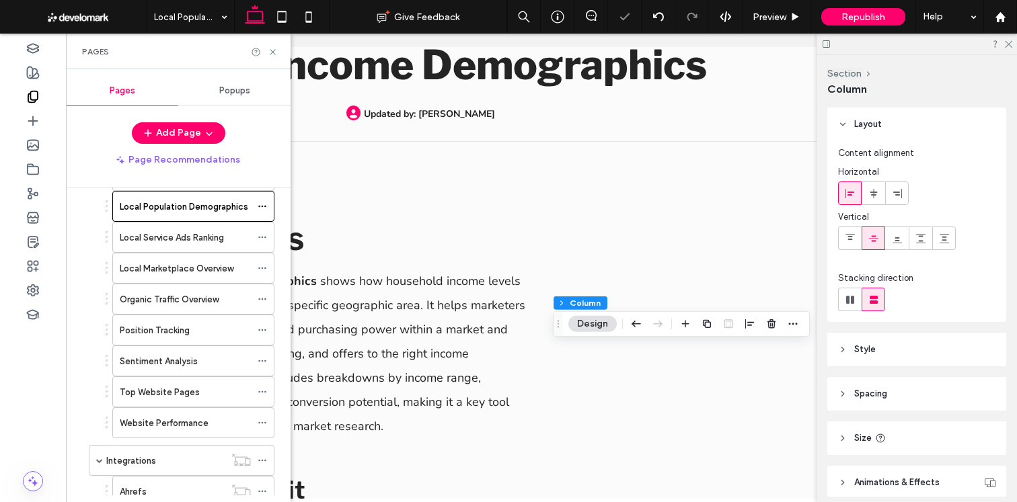
click at [198, 239] on label "Local Service Ads Ranking" at bounding box center [172, 238] width 104 height 24
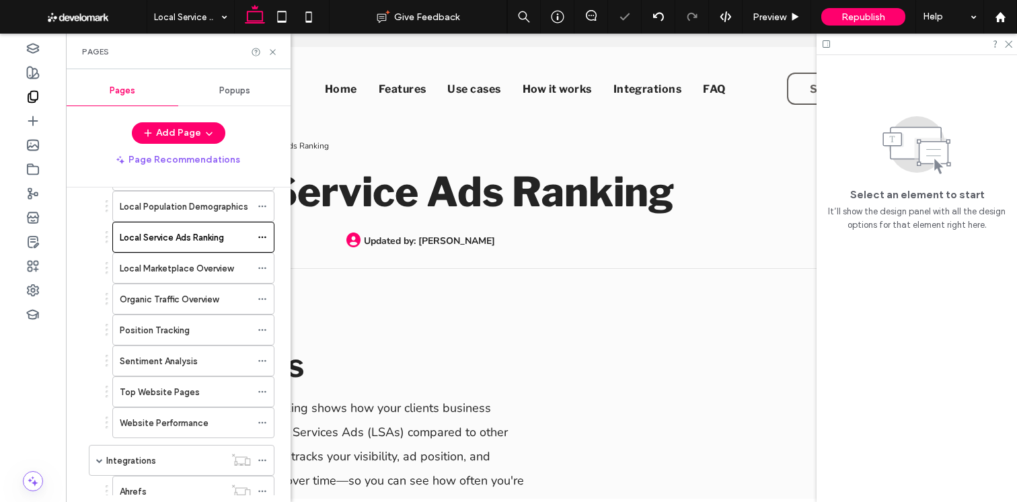
scroll to position [0, 0]
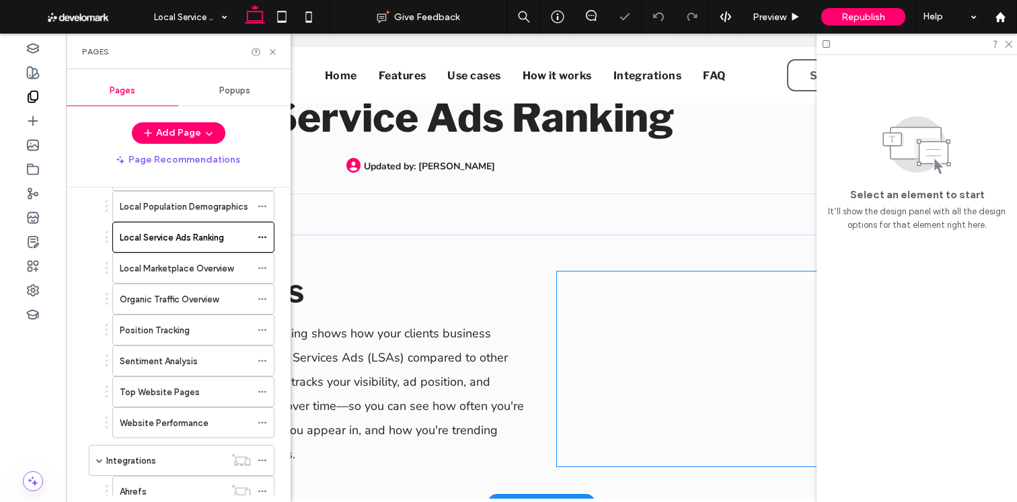
scroll to position [88, 0]
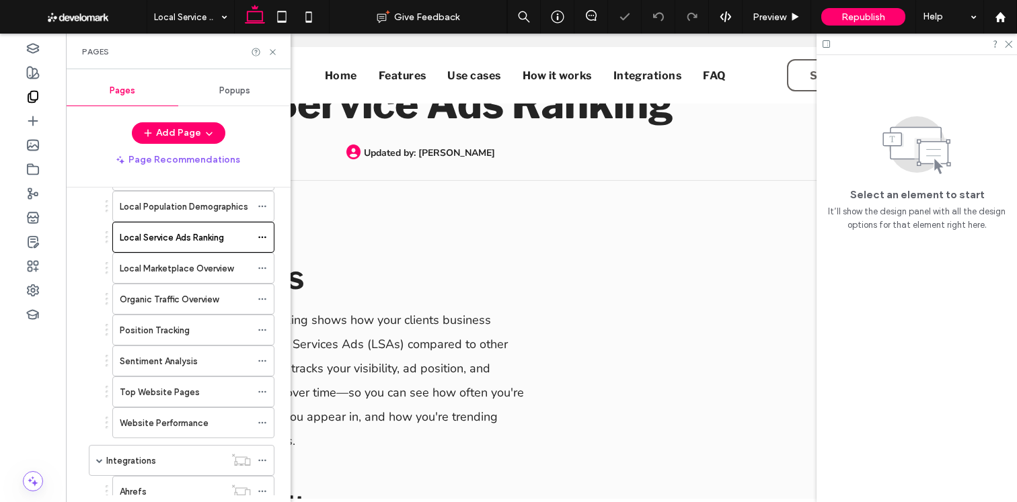
click at [202, 271] on label "Local Marketplace Overview" at bounding box center [177, 269] width 114 height 24
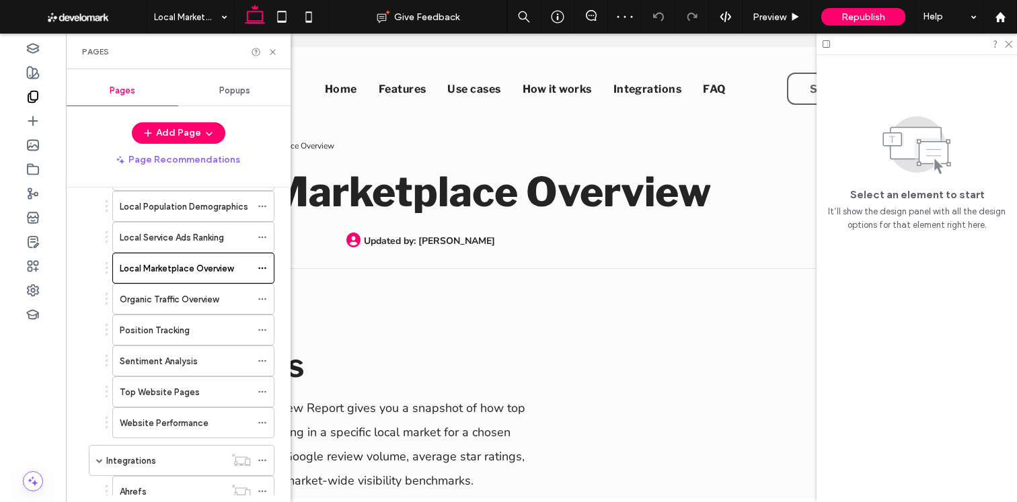
scroll to position [0, 0]
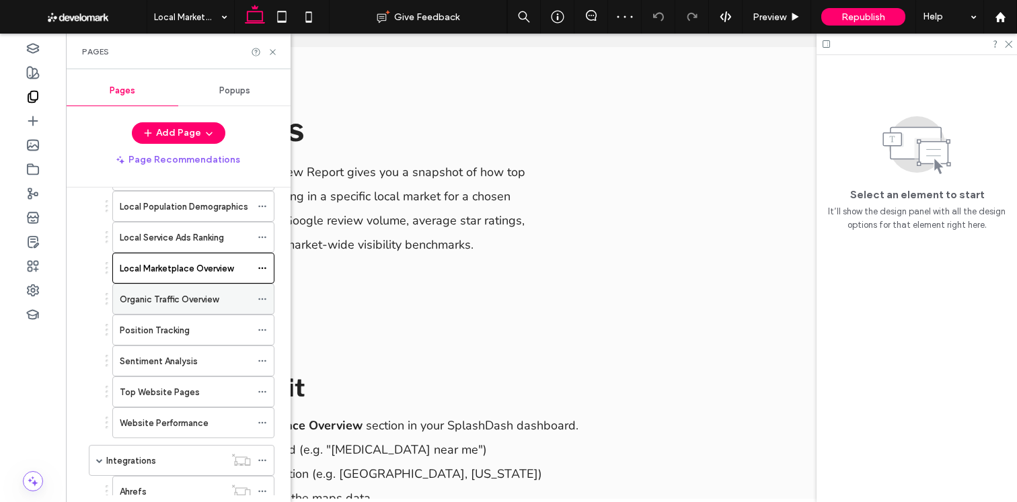
click at [184, 309] on div "Organic Traffic Overview" at bounding box center [185, 299] width 131 height 30
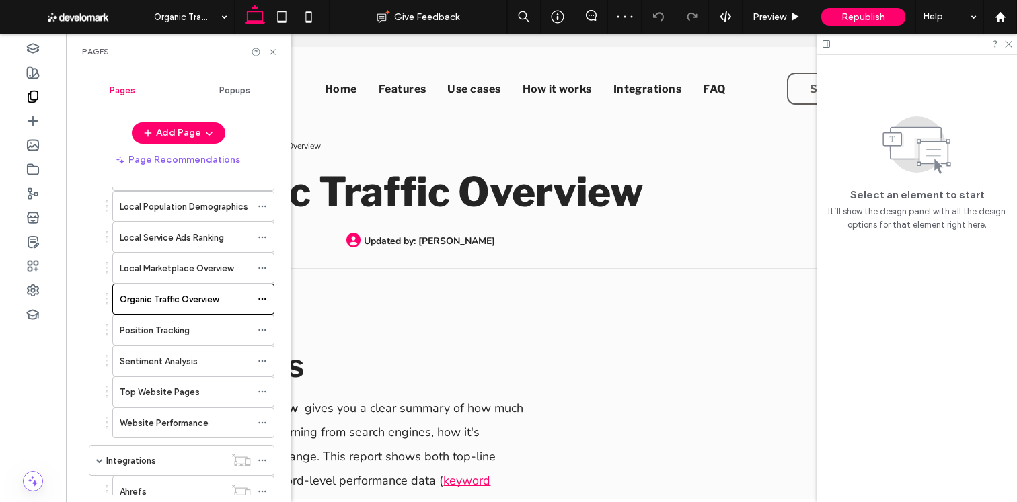
scroll to position [0, 0]
click at [211, 272] on label "Local Marketplace Overview" at bounding box center [177, 269] width 114 height 24
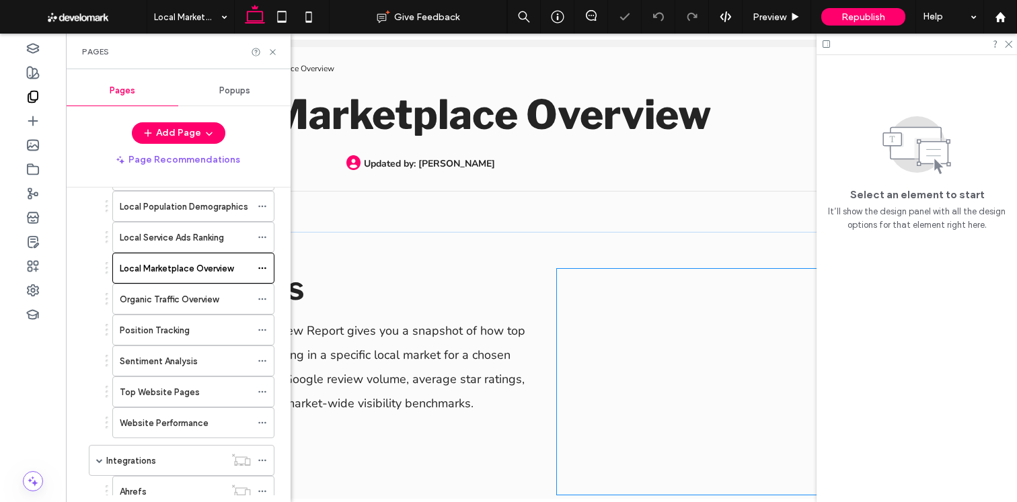
scroll to position [82, 0]
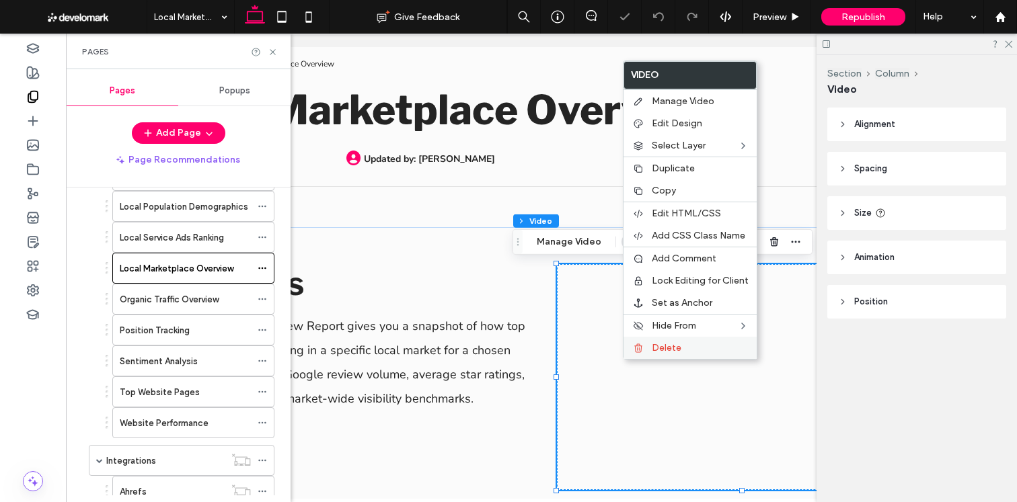
click at [646, 355] on div "Delete" at bounding box center [689, 348] width 133 height 22
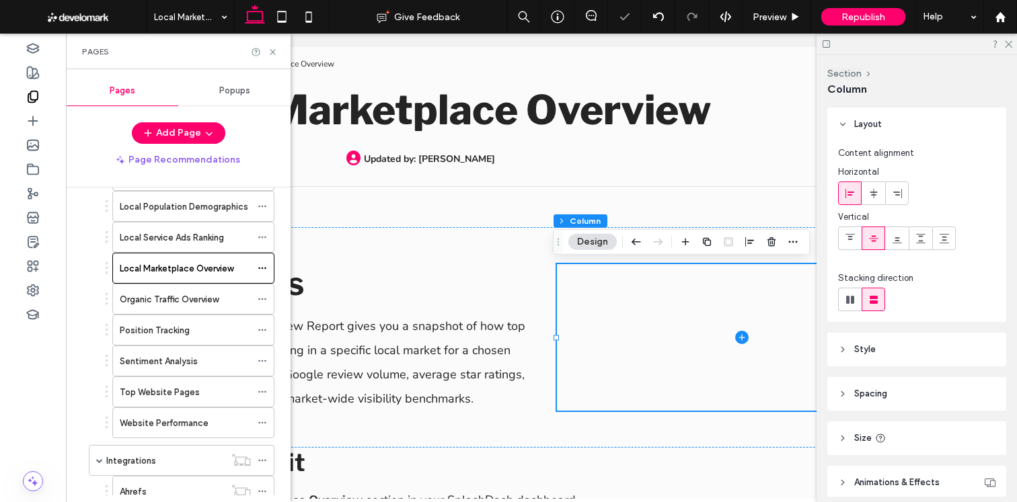
click at [206, 311] on div "Organic Traffic Overview" at bounding box center [185, 299] width 131 height 30
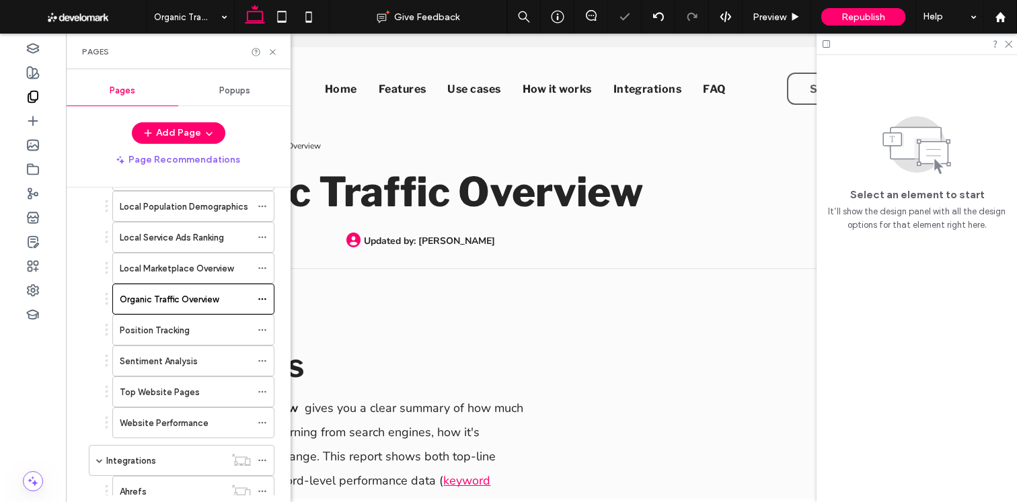
scroll to position [0, 0]
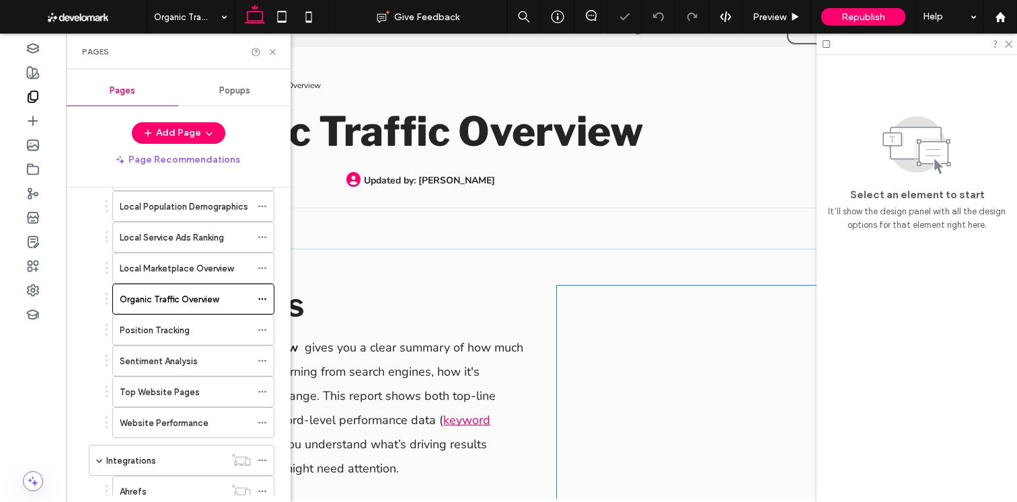
scroll to position [122, 0]
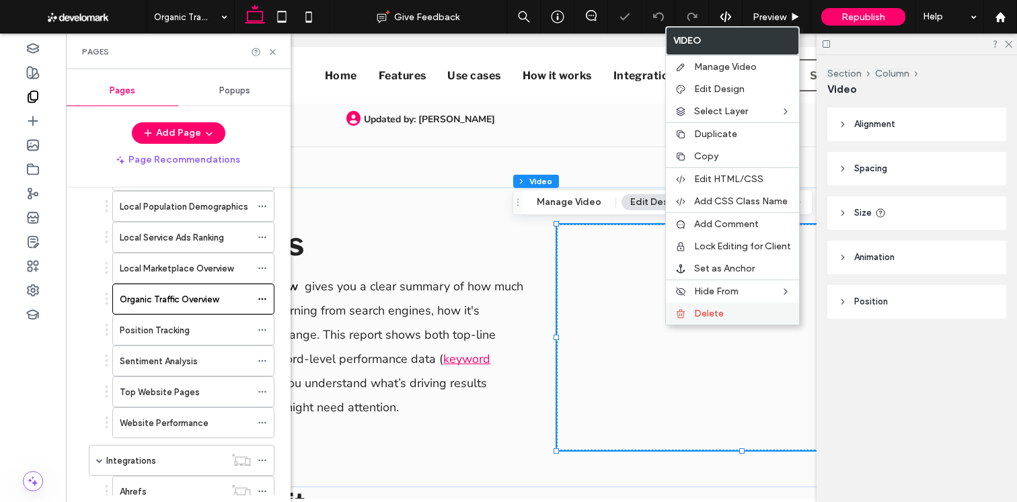
click at [692, 315] on div "Delete" at bounding box center [732, 314] width 133 height 22
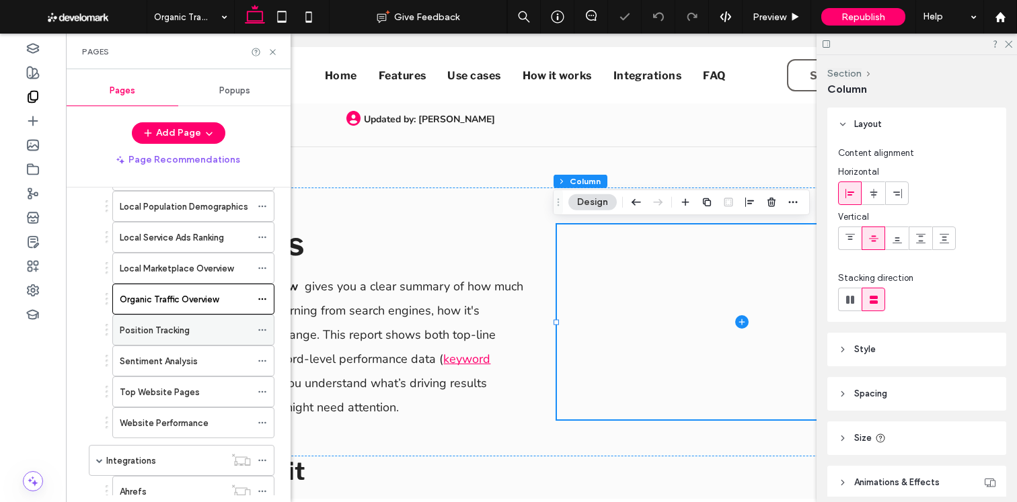
click at [205, 335] on div "Position Tracking" at bounding box center [185, 330] width 131 height 14
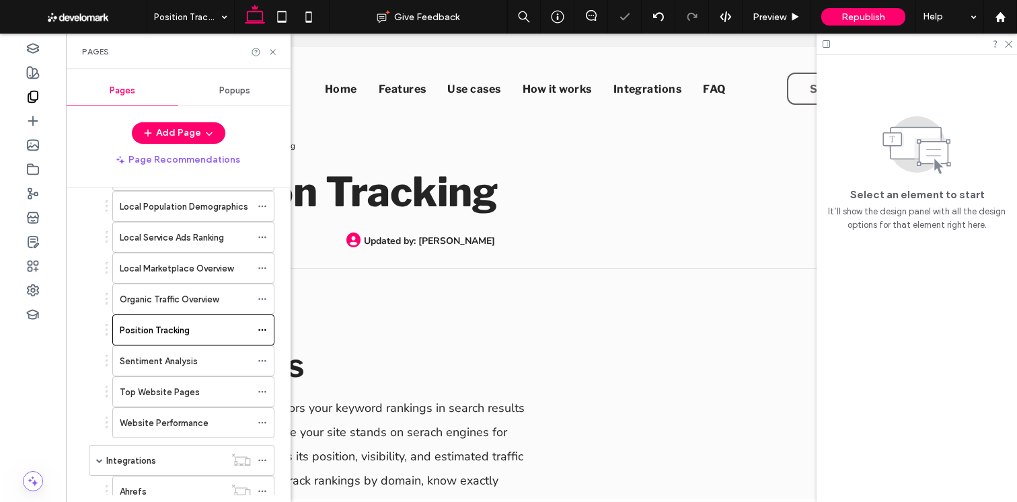
scroll to position [0, 0]
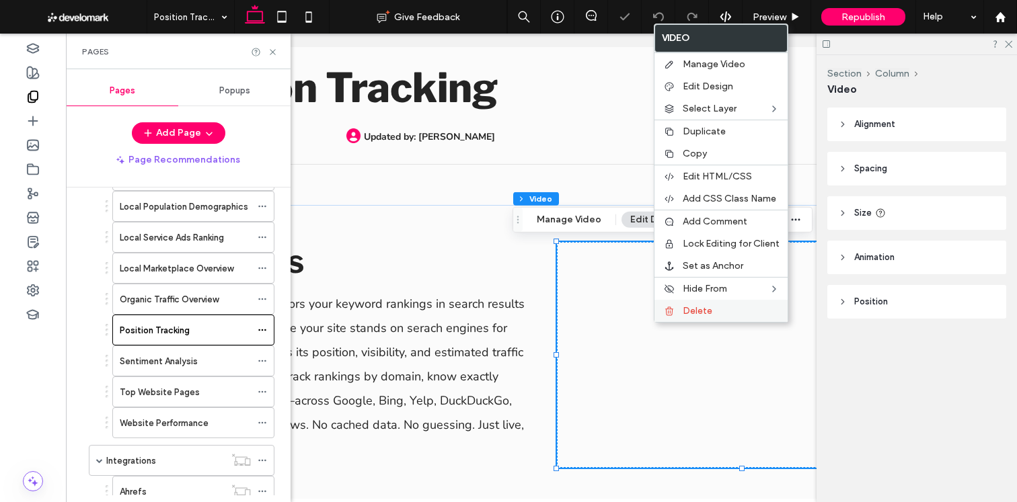
click at [666, 309] on icon at bounding box center [669, 311] width 11 height 11
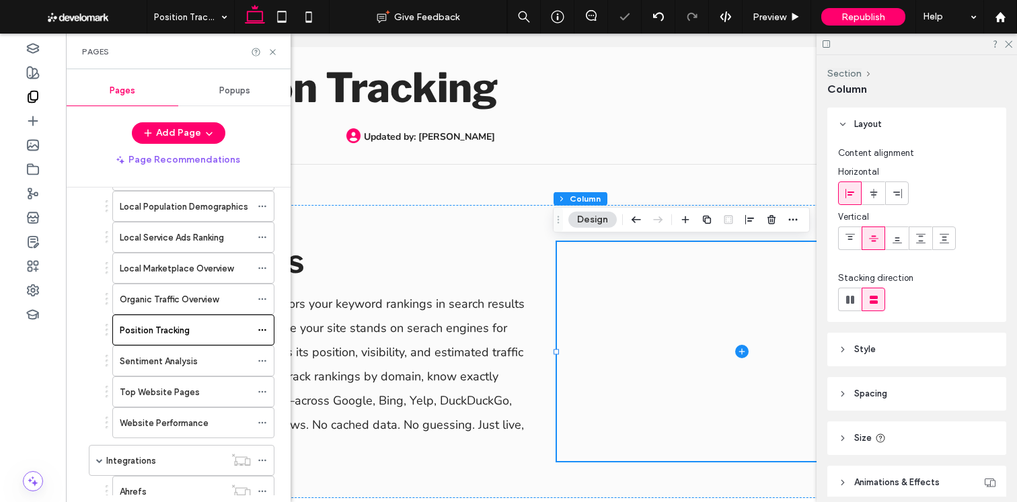
click at [192, 374] on div "Sentiment Analysis" at bounding box center [185, 361] width 131 height 30
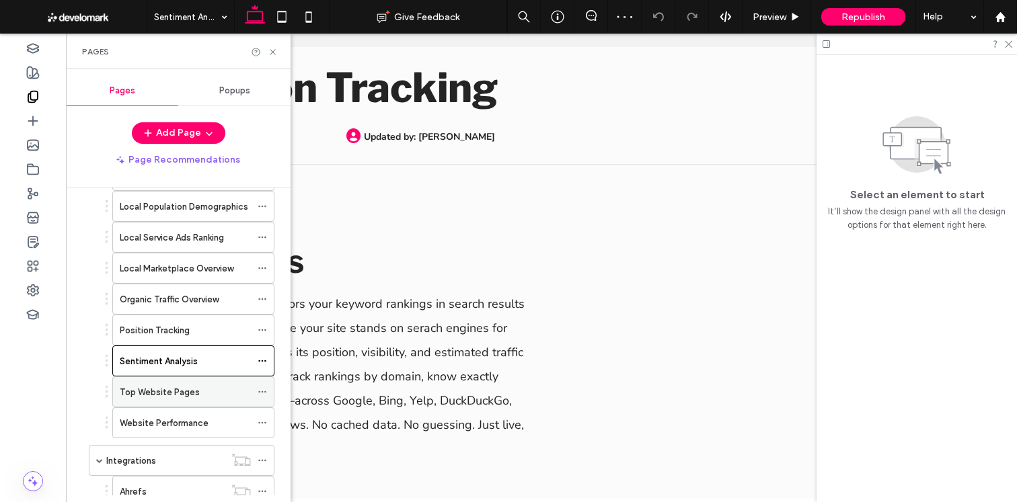
click at [203, 387] on div "Top Website Pages" at bounding box center [185, 392] width 131 height 14
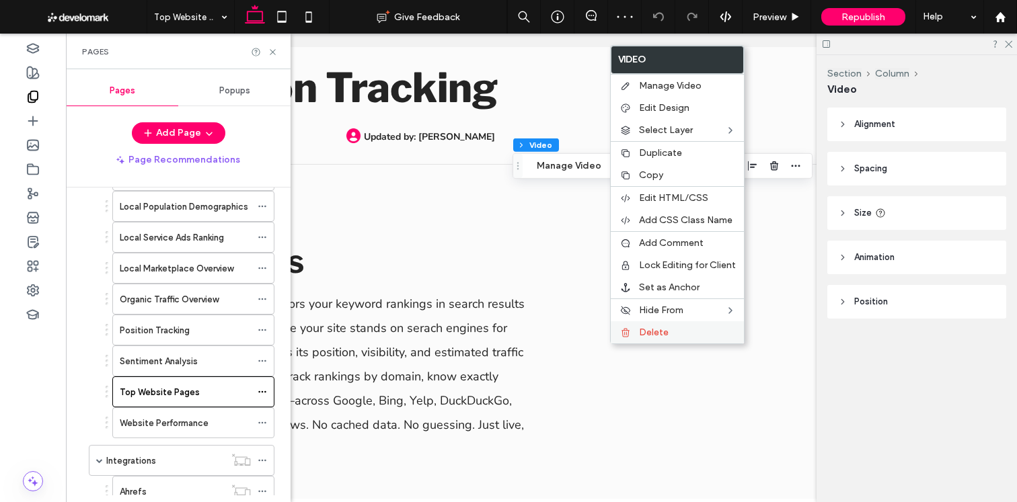
click at [635, 342] on div "Delete" at bounding box center [676, 332] width 133 height 22
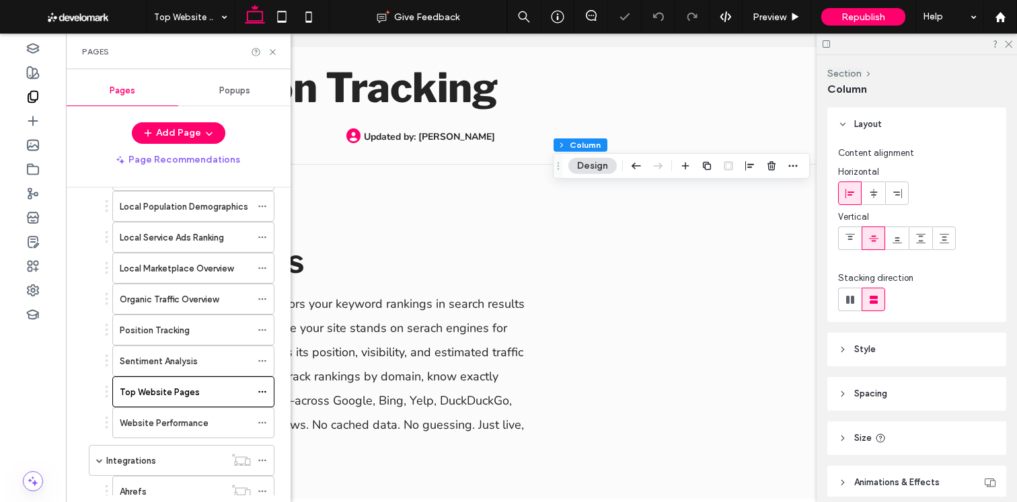
click at [176, 414] on div "Website Performance" at bounding box center [185, 423] width 131 height 30
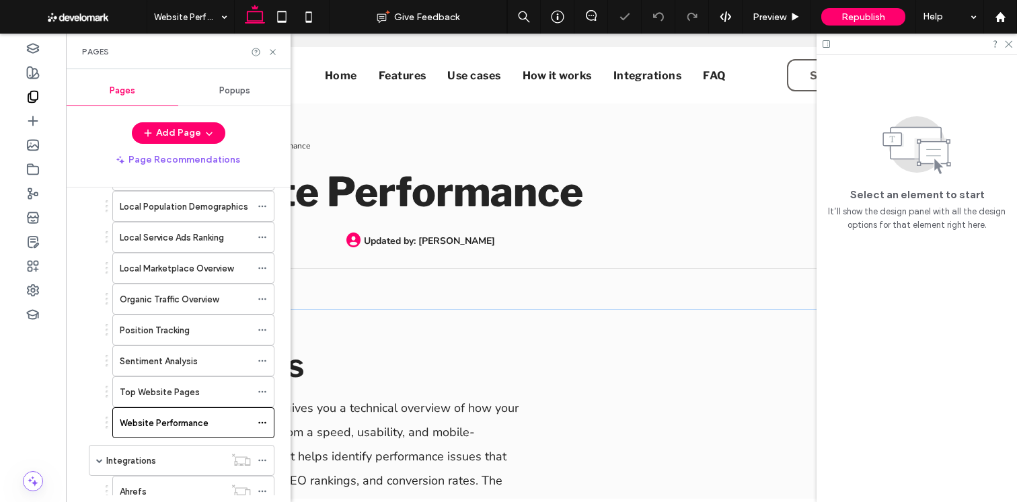
scroll to position [229, 0]
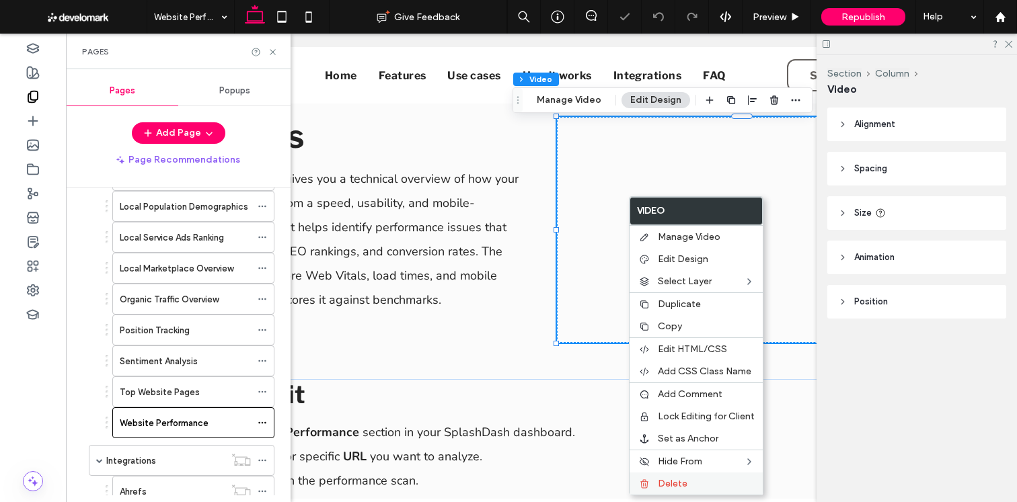
click at [664, 481] on span "Delete" at bounding box center [673, 483] width 30 height 11
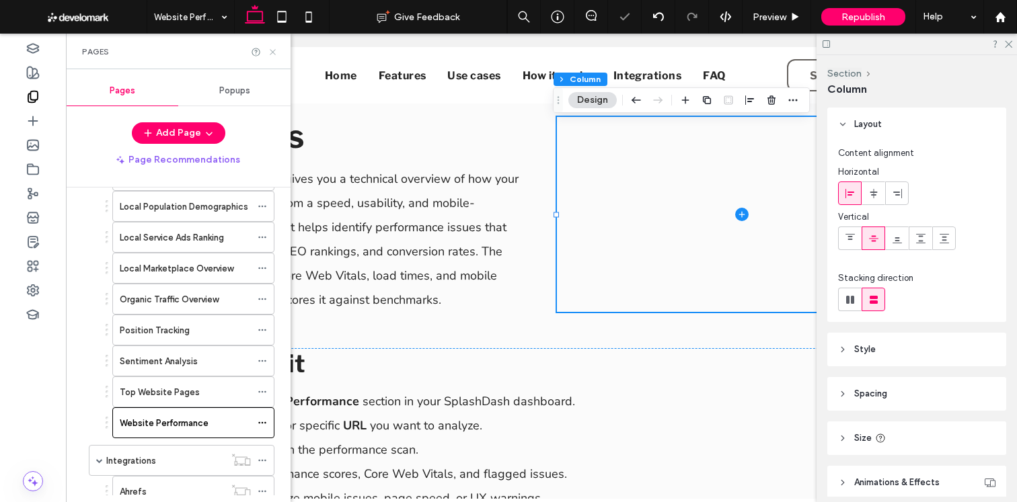
click at [272, 52] on use at bounding box center [272, 51] width 5 height 5
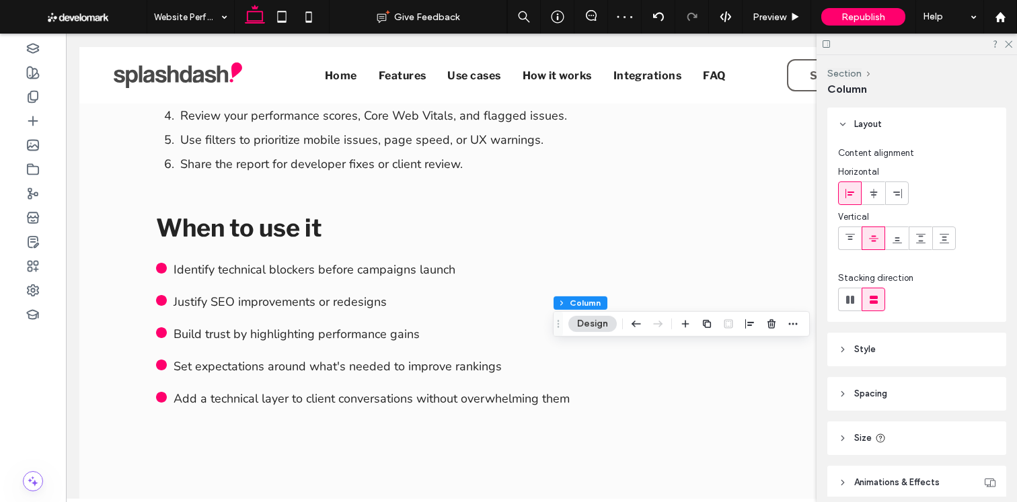
scroll to position [0, 0]
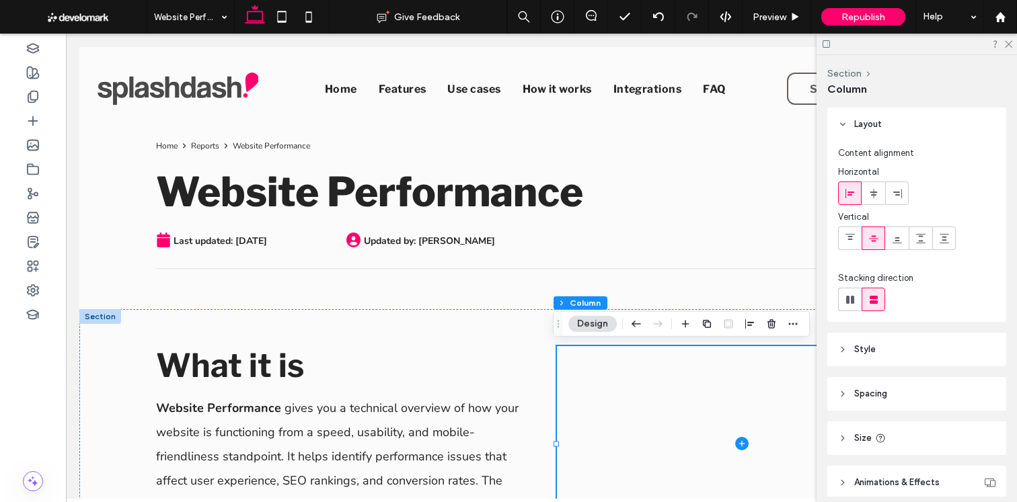
drag, startPoint x: 309, startPoint y: 14, endPoint x: 295, endPoint y: 43, distance: 31.9
click at [309, 14] on icon at bounding box center [308, 16] width 27 height 27
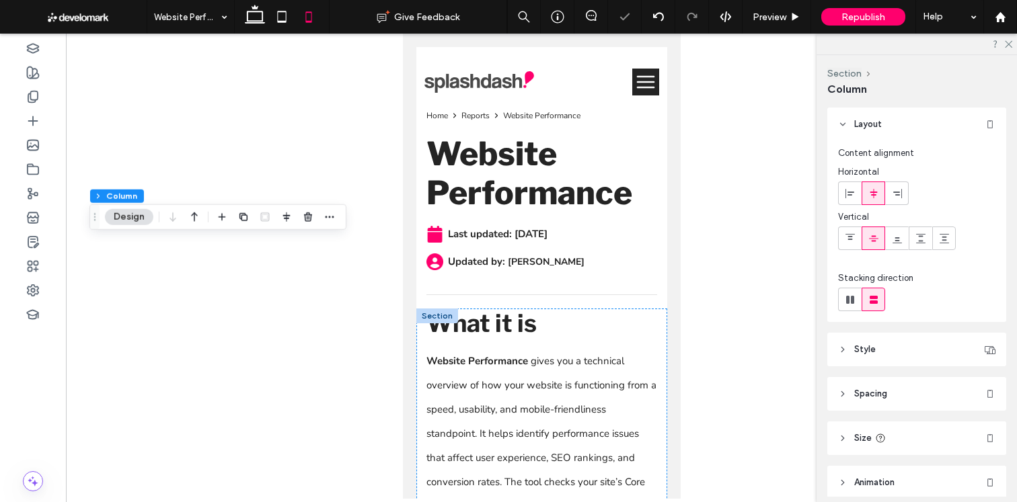
type input "**"
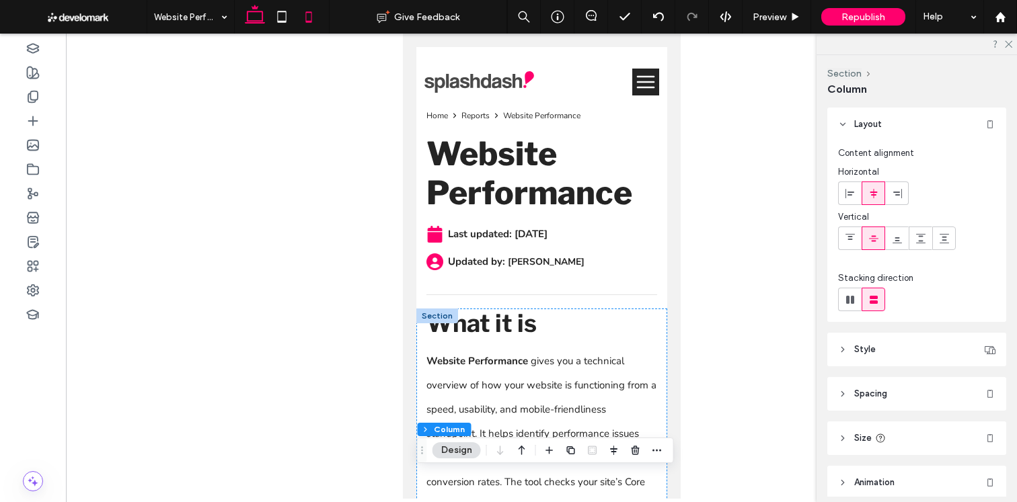
click at [255, 25] on icon at bounding box center [254, 16] width 27 height 27
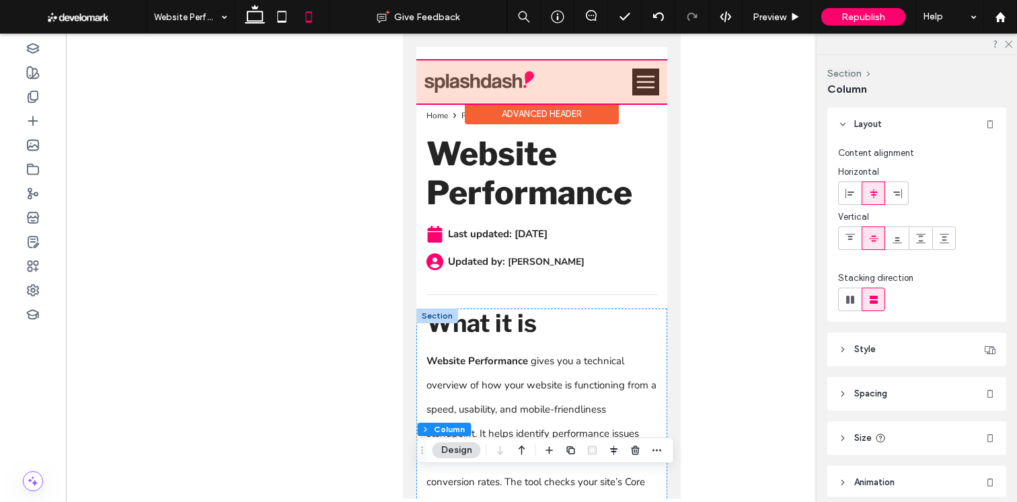
type input "**"
type input "***"
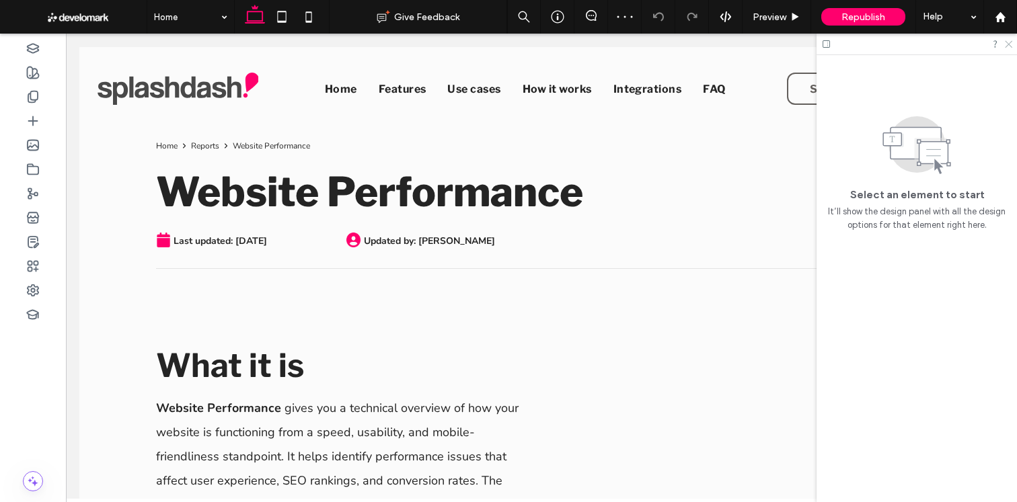
click at [1009, 42] on icon at bounding box center [1007, 43] width 9 height 9
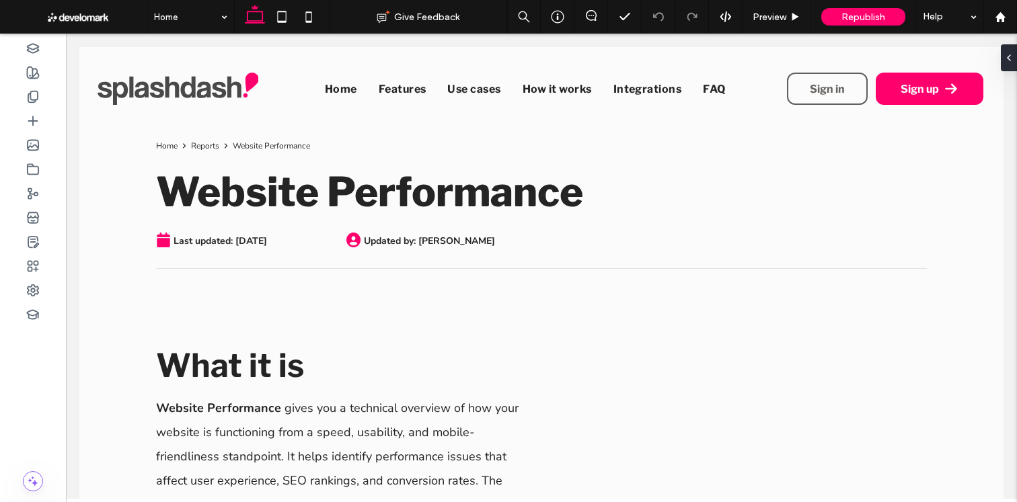
drag, startPoint x: 306, startPoint y: 22, endPoint x: 358, endPoint y: 153, distance: 141.2
click at [306, 22] on icon at bounding box center [308, 16] width 27 height 27
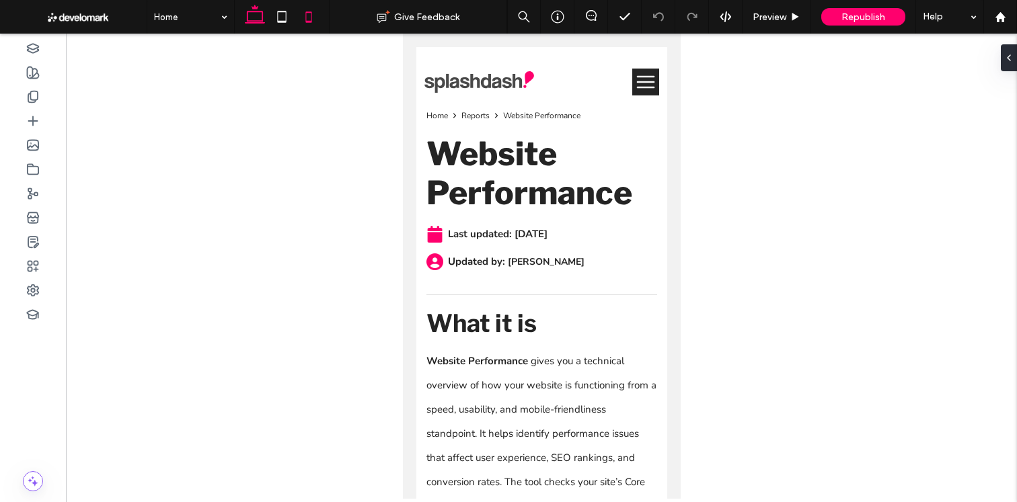
click at [245, 25] on icon at bounding box center [254, 16] width 27 height 27
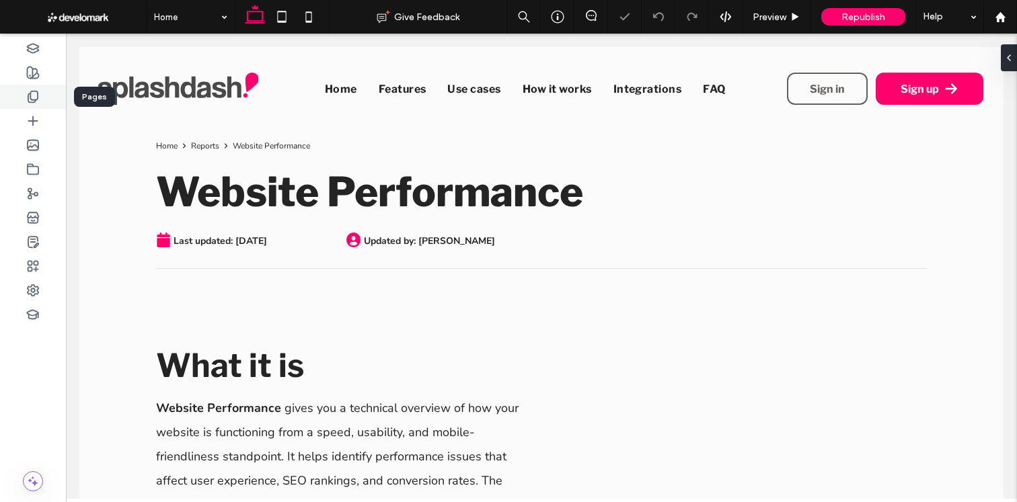
click at [44, 104] on div at bounding box center [33, 97] width 66 height 24
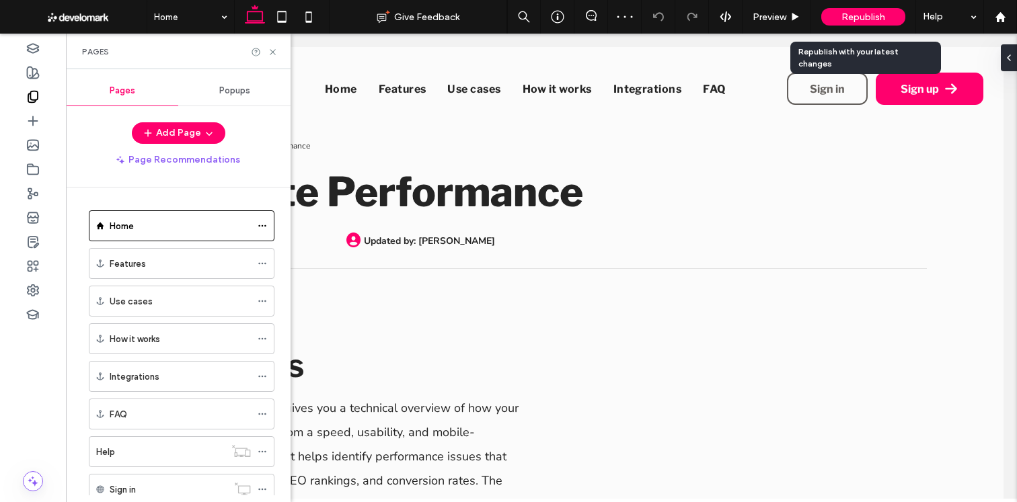
click at [840, 21] on div "Republish" at bounding box center [863, 16] width 84 height 17
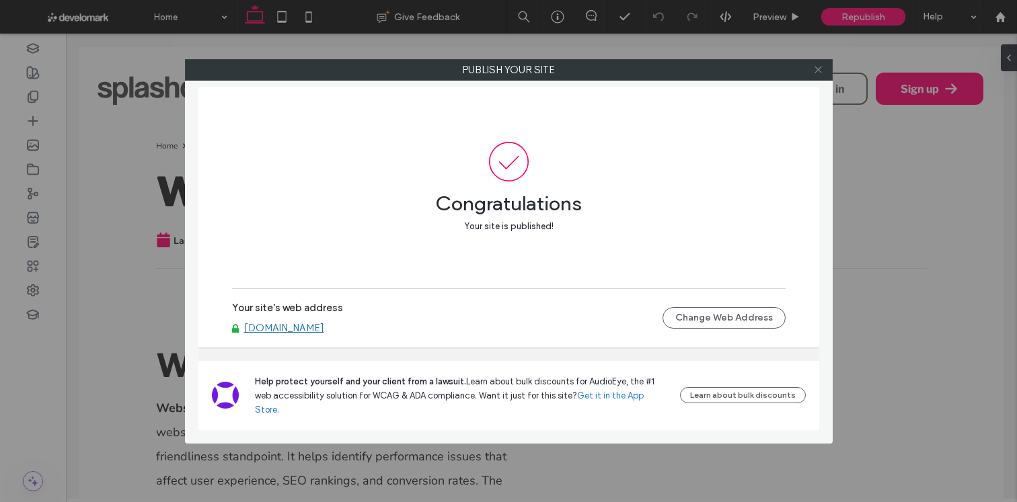
click at [814, 75] on span at bounding box center [818, 70] width 10 height 20
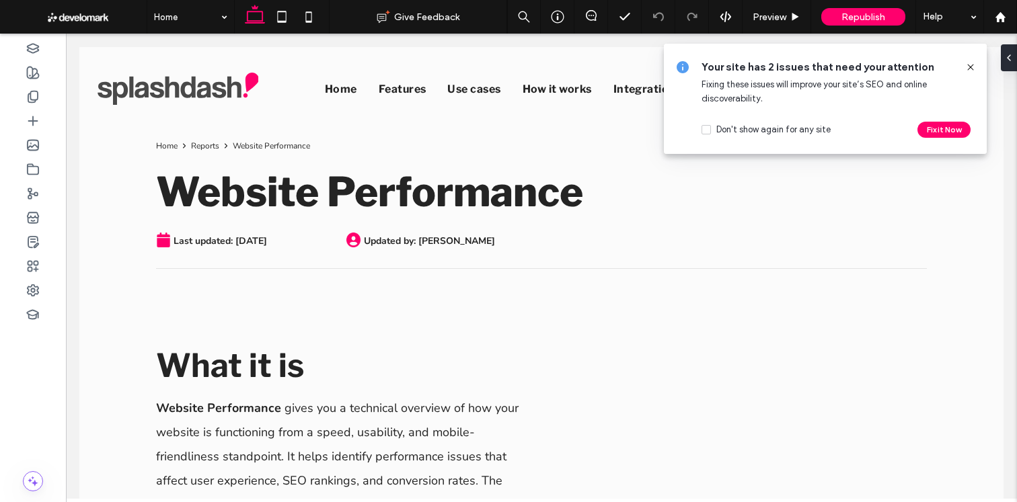
click at [976, 65] on div "Your site has 2 issues that need your attention Fixing these issues will improv…" at bounding box center [825, 99] width 323 height 110
